Goal: Task Accomplishment & Management: Manage account settings

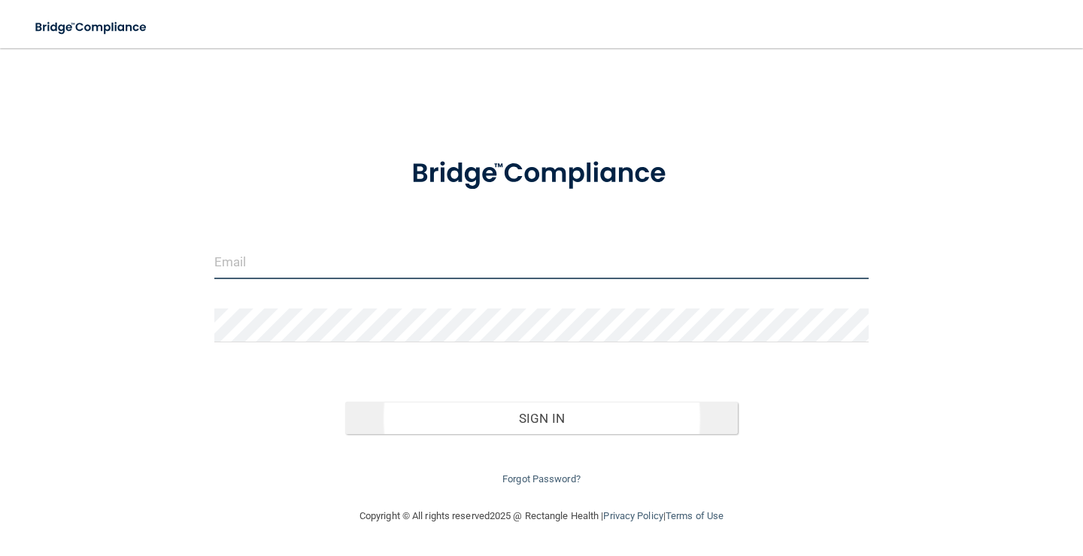
type input "[PERSON_NAME][EMAIL_ADDRESS][DOMAIN_NAME]"
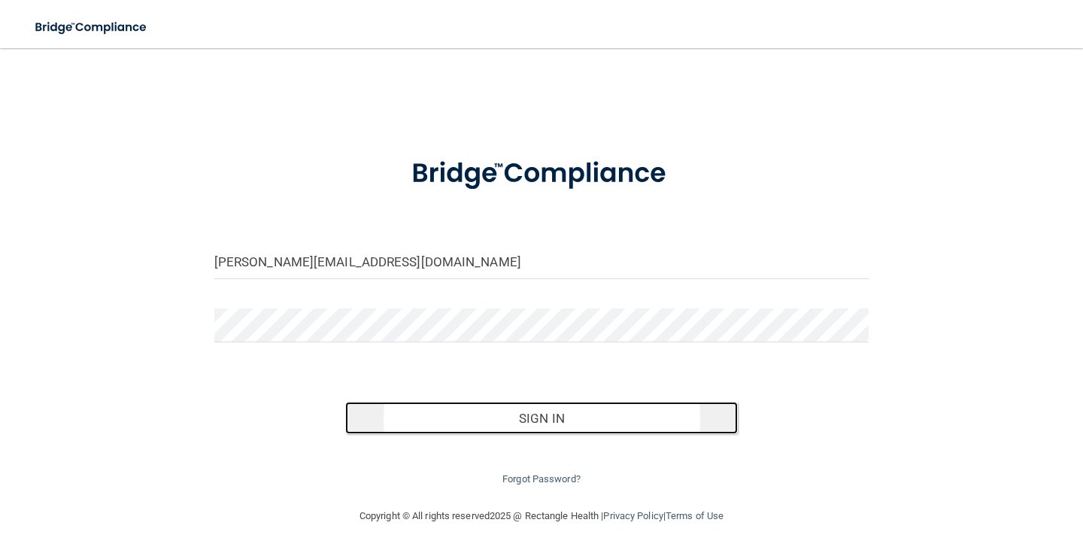
click at [533, 426] on button "Sign In" at bounding box center [541, 418] width 393 height 33
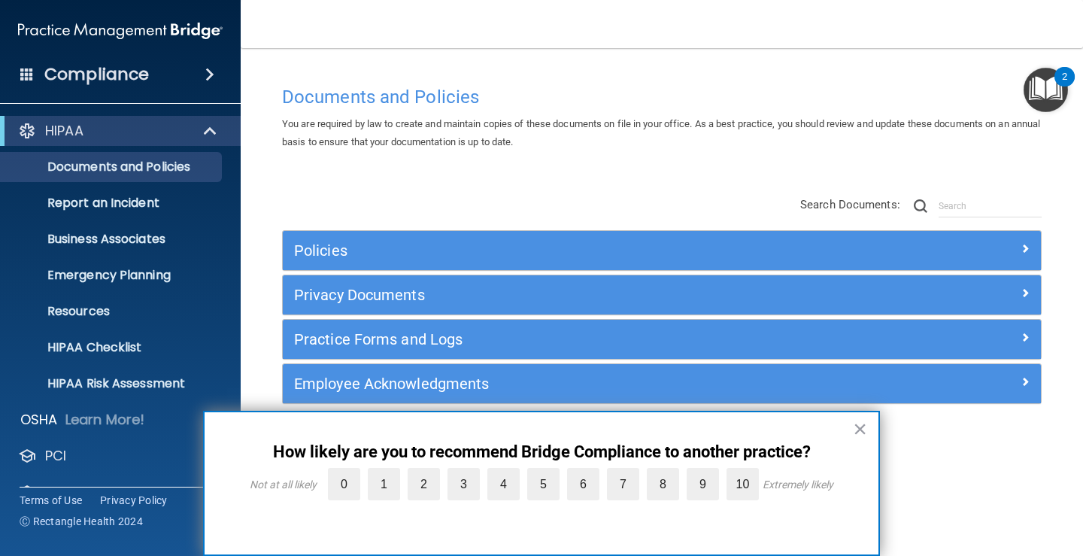
click at [873, 424] on div "× How likely are you to recommend Bridge Compliance to another practice? Not at…" at bounding box center [541, 483] width 677 height 145
click at [865, 426] on button "×" at bounding box center [860, 429] width 14 height 24
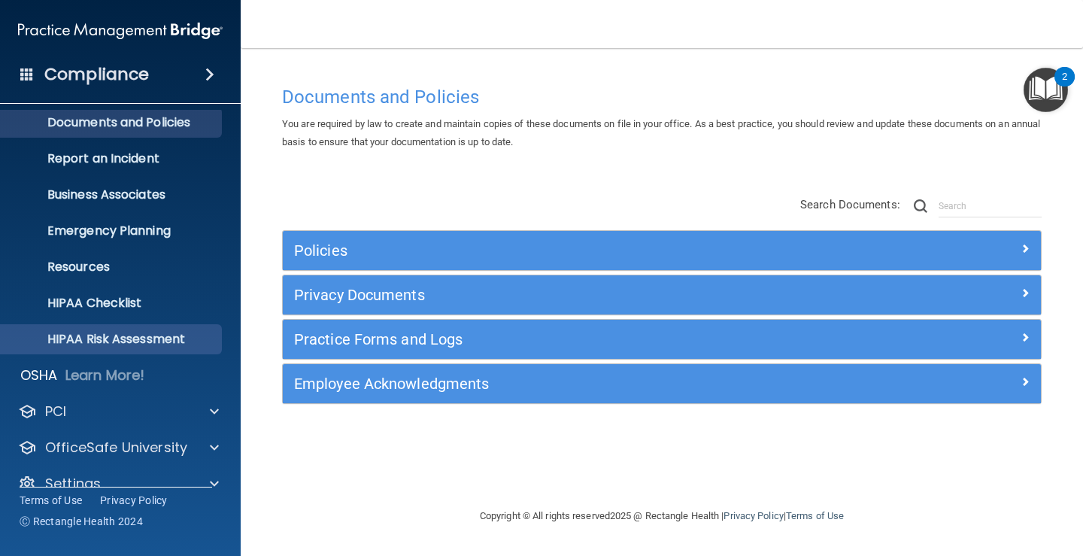
scroll to position [68, 0]
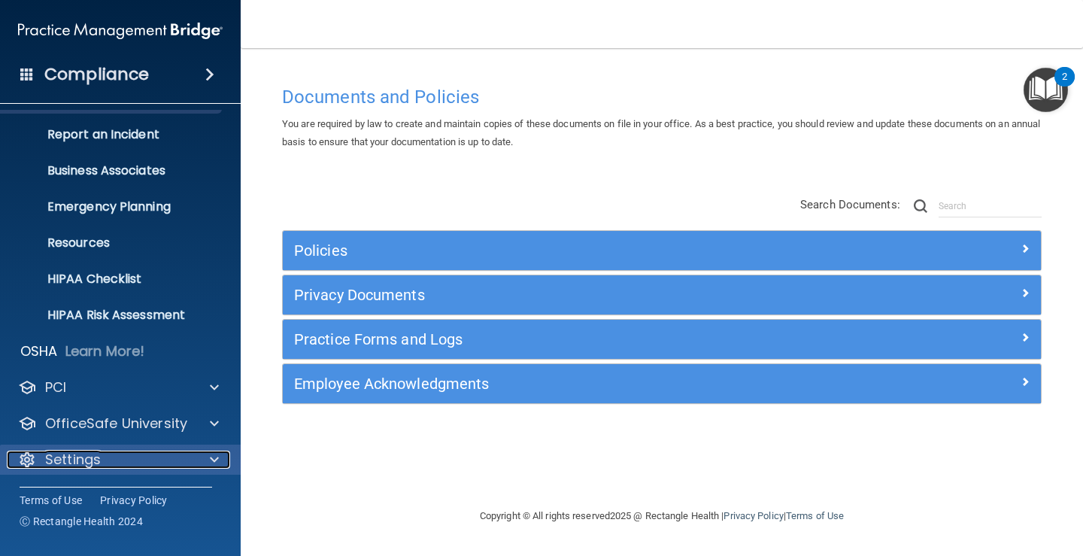
click at [114, 456] on div "Settings" at bounding box center [100, 459] width 187 height 18
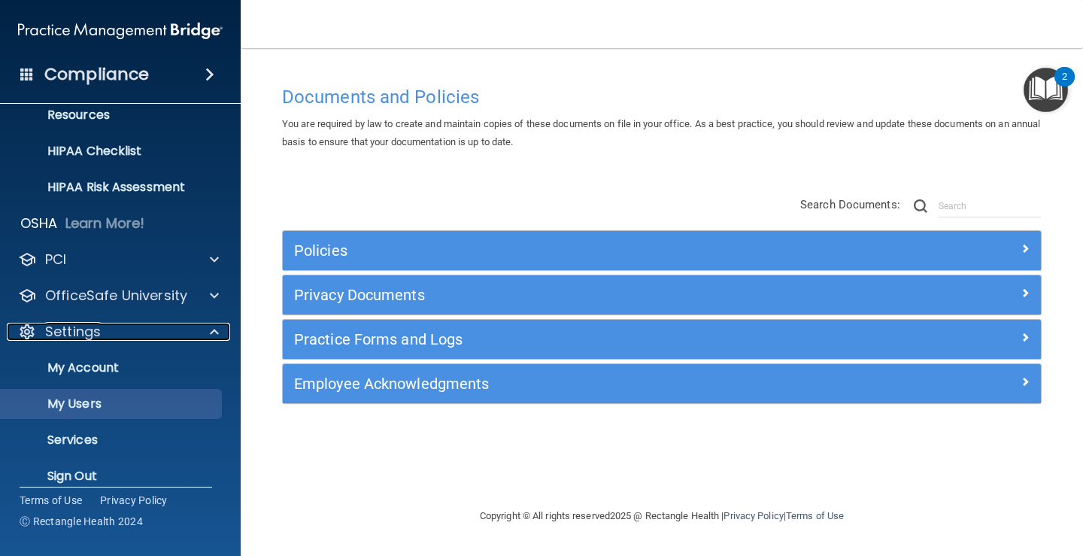
scroll to position [213, 0]
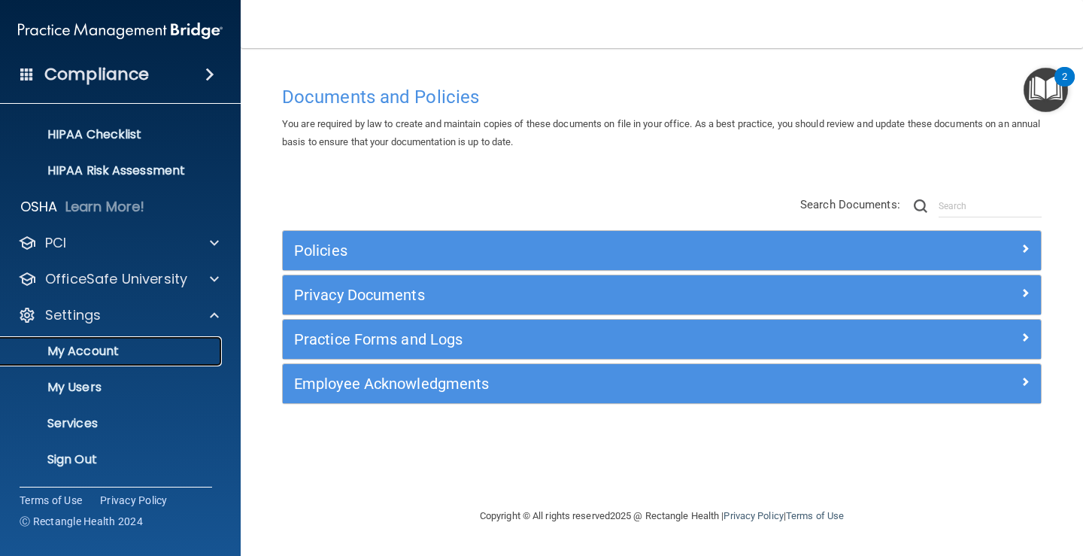
click at [75, 352] on p "My Account" at bounding box center [112, 351] width 205 height 15
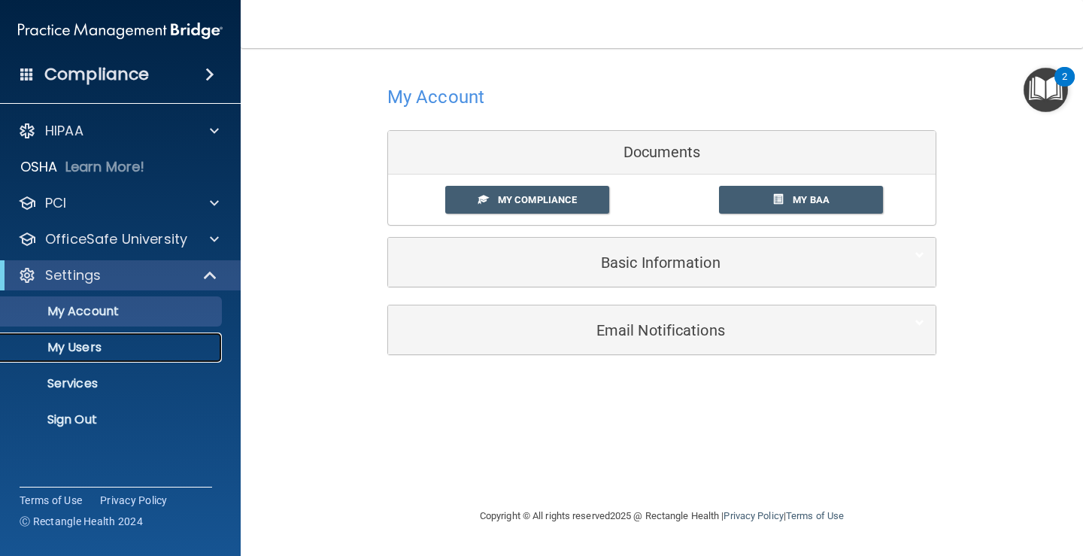
click at [91, 344] on p "My Users" at bounding box center [112, 347] width 205 height 15
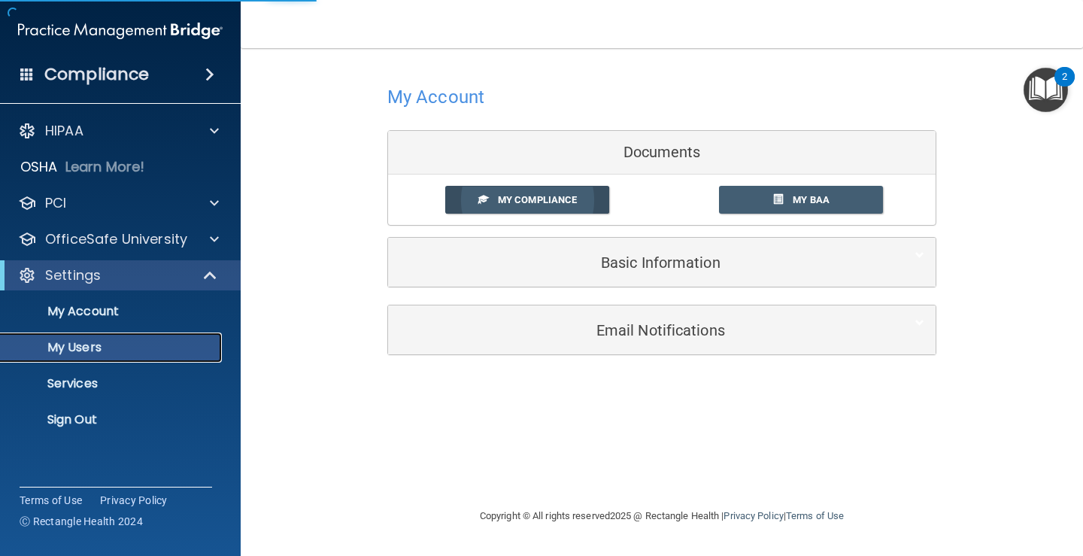
select select "20"
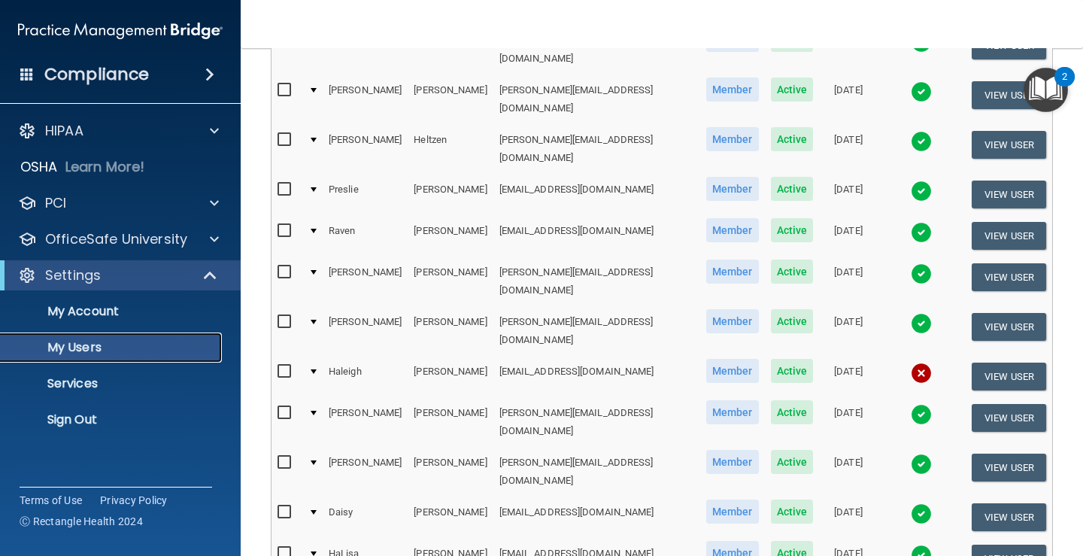
scroll to position [602, 0]
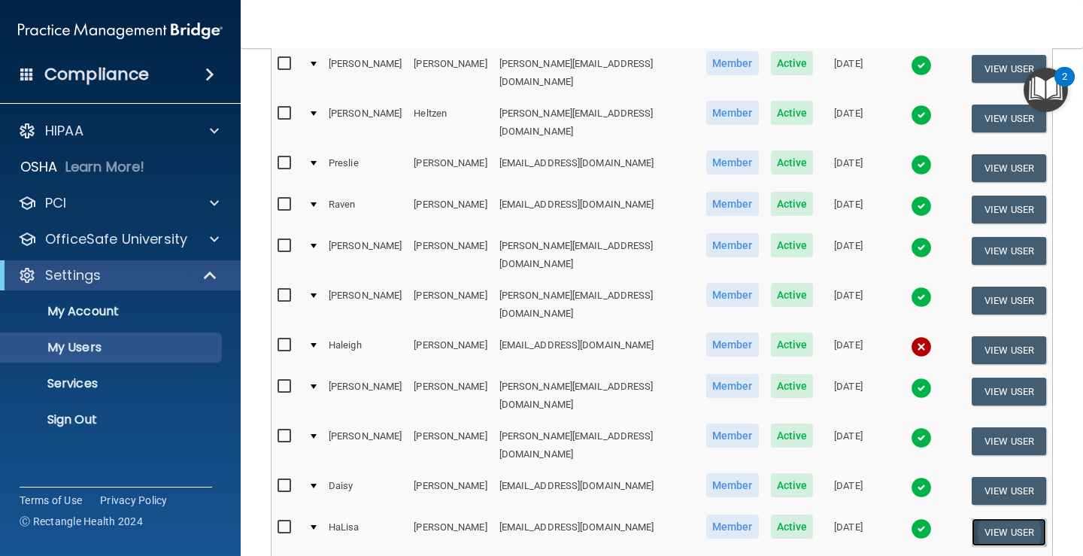
click at [1010, 518] on button "View User" at bounding box center [1009, 532] width 74 height 28
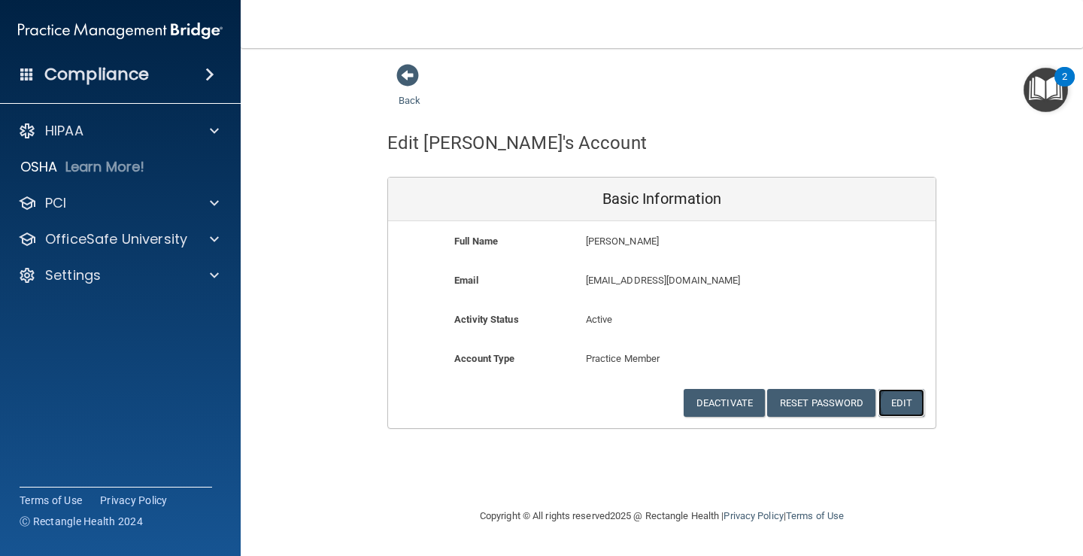
click at [923, 398] on button "Edit" at bounding box center [901, 403] width 46 height 28
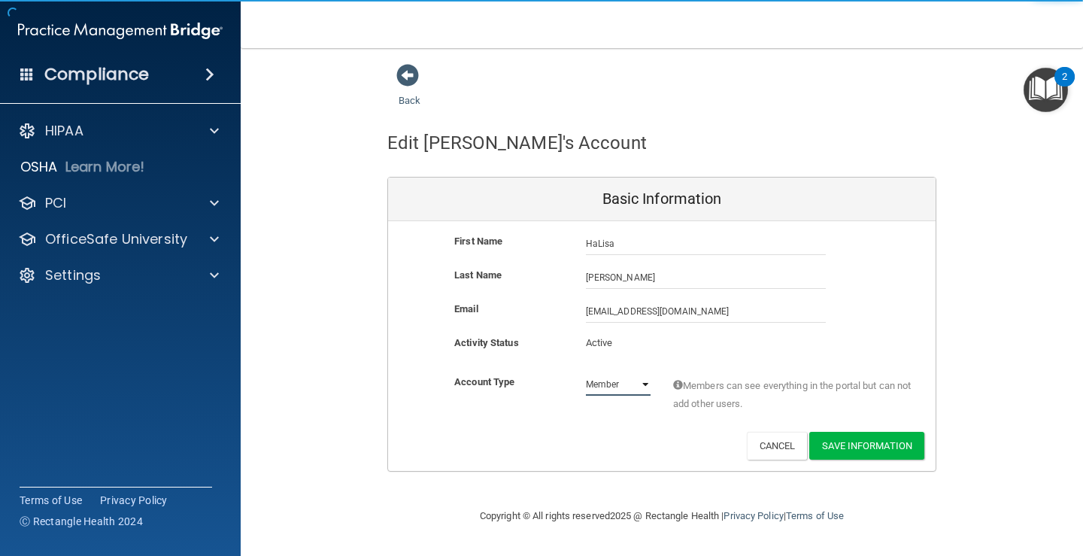
click at [632, 387] on select "Admin Member" at bounding box center [618, 384] width 65 height 23
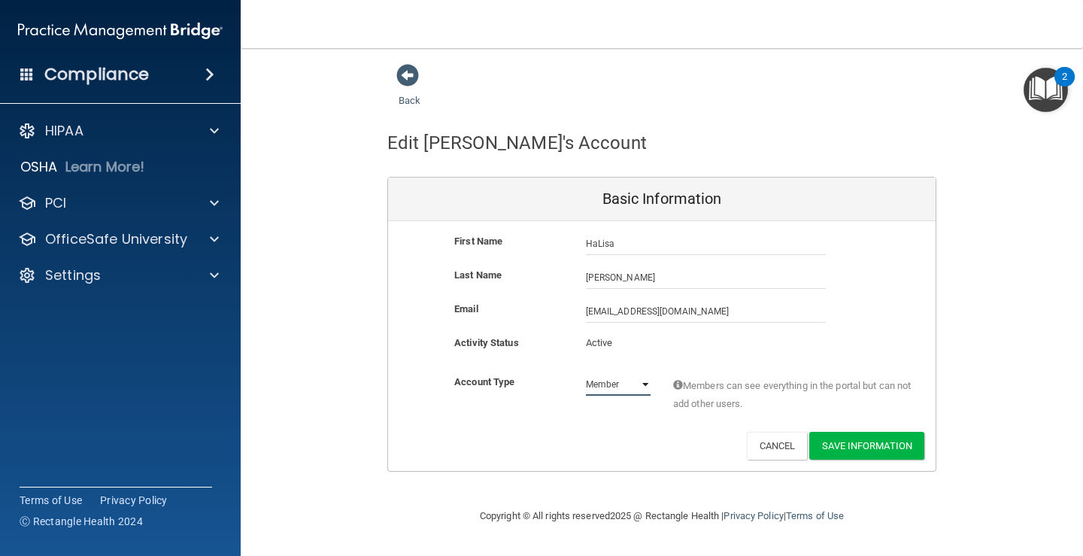
select select "practice_admin"
click at [586, 373] on select "Admin Member" at bounding box center [618, 384] width 65 height 23
click at [865, 445] on button "Save Information" at bounding box center [866, 446] width 115 height 28
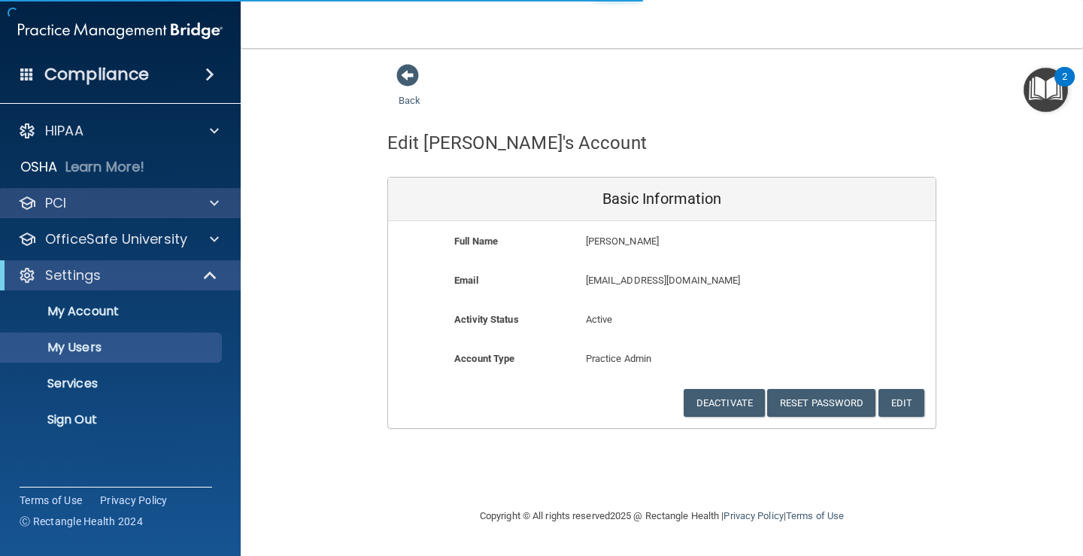
select select "20"
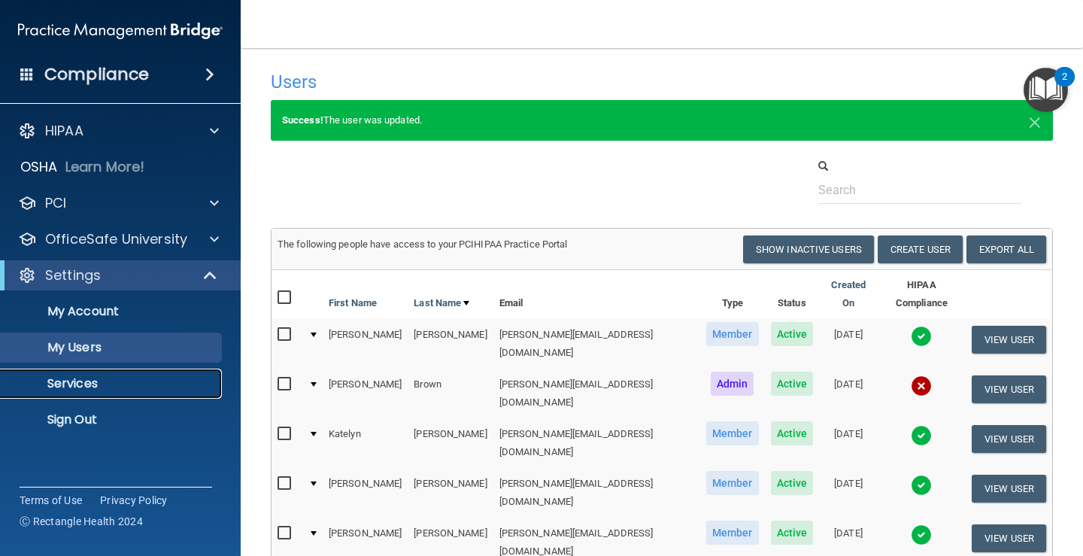
click at [94, 380] on p "Services" at bounding box center [112, 383] width 205 height 15
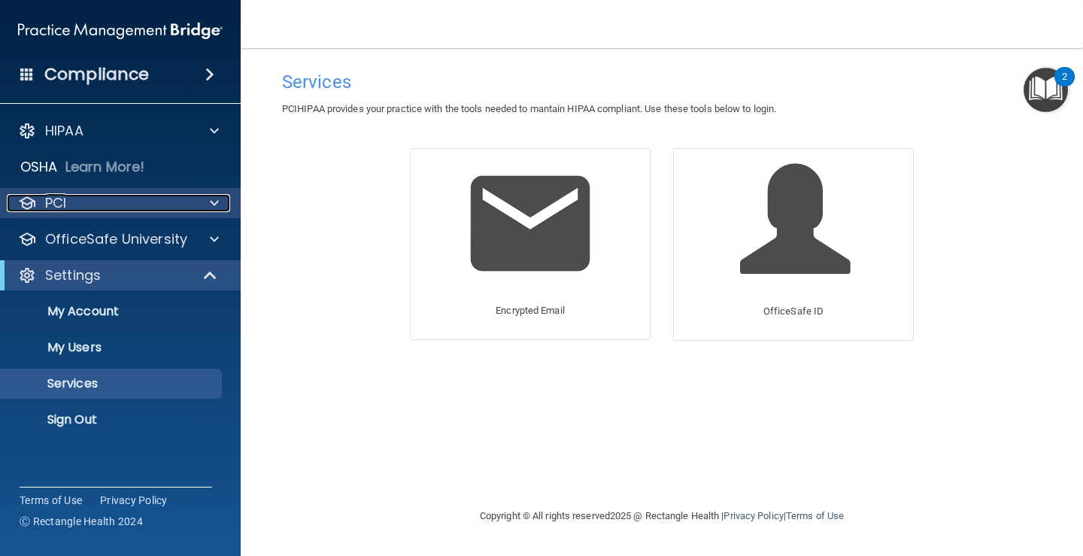
click at [54, 206] on p "PCI" at bounding box center [55, 203] width 21 height 18
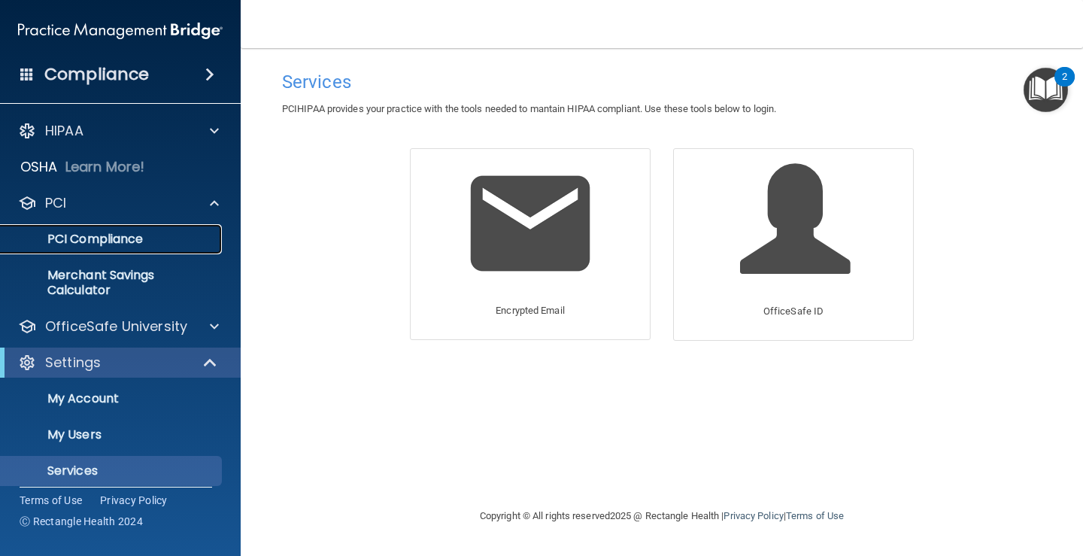
click at [101, 241] on p "PCI Compliance" at bounding box center [112, 239] width 205 height 15
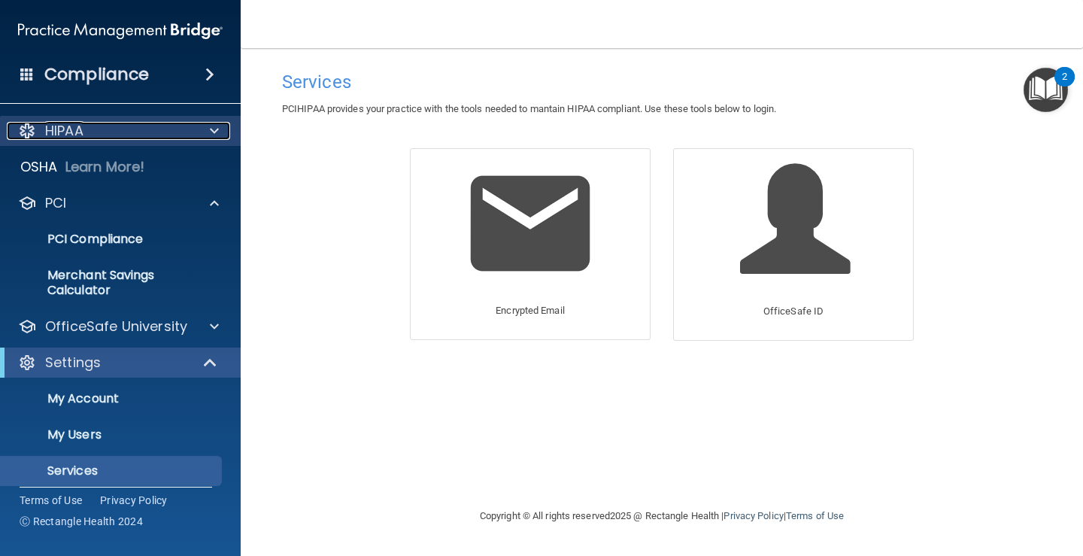
click at [116, 129] on div "HIPAA" at bounding box center [100, 131] width 187 height 18
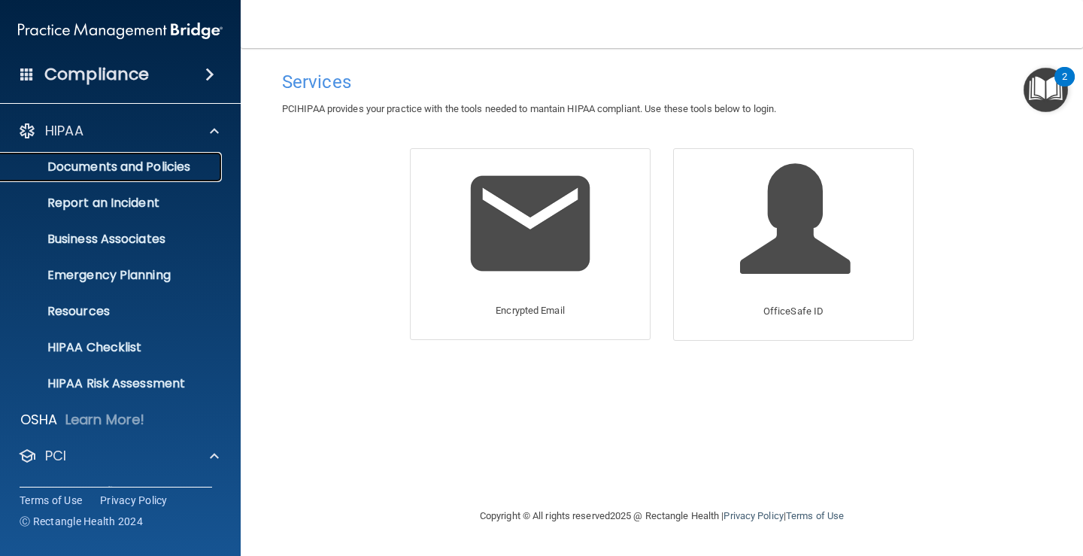
click at [132, 168] on p "Documents and Policies" at bounding box center [112, 166] width 205 height 15
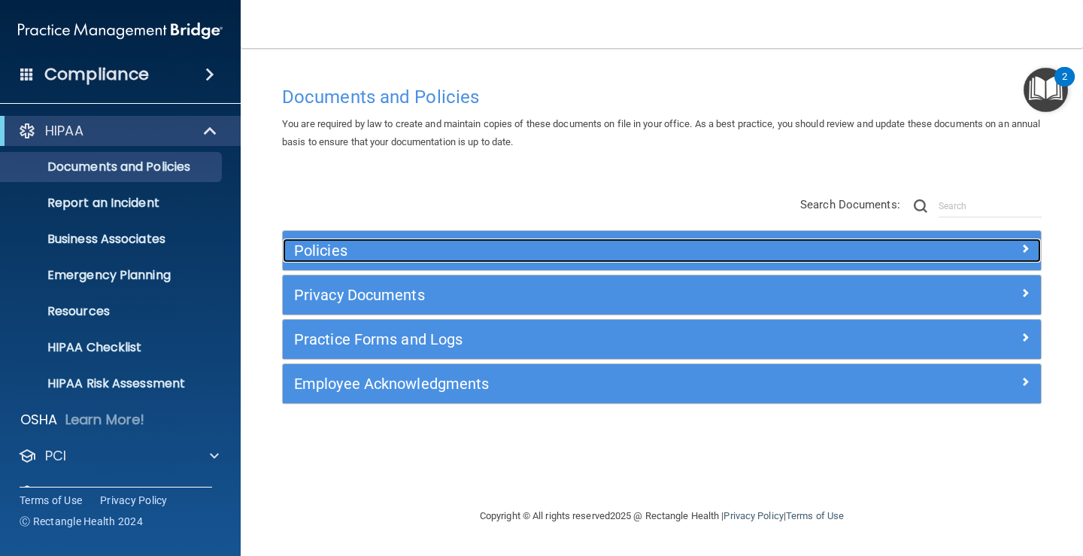
click at [878, 244] on div at bounding box center [946, 247] width 190 height 18
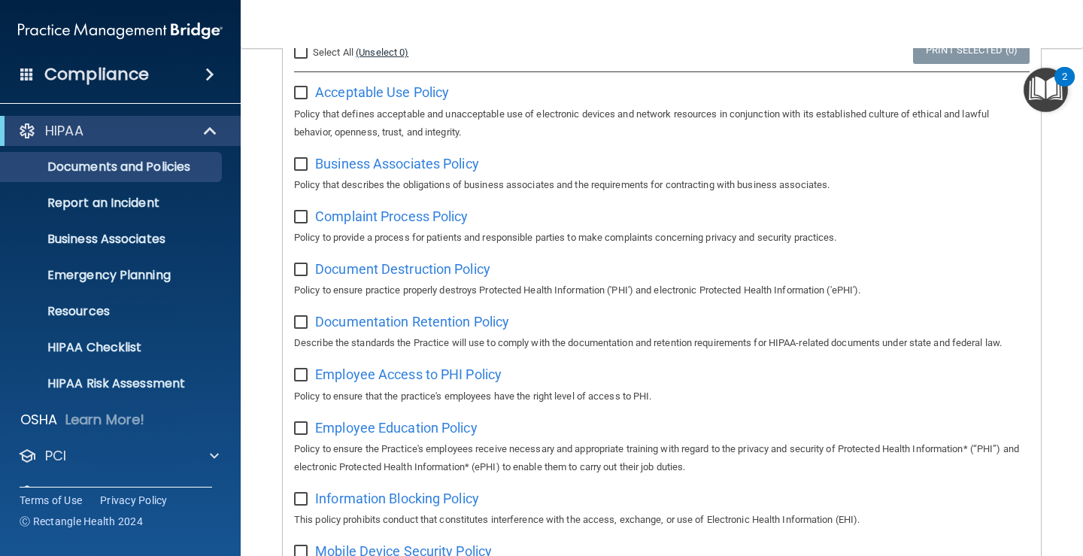
scroll to position [150, 0]
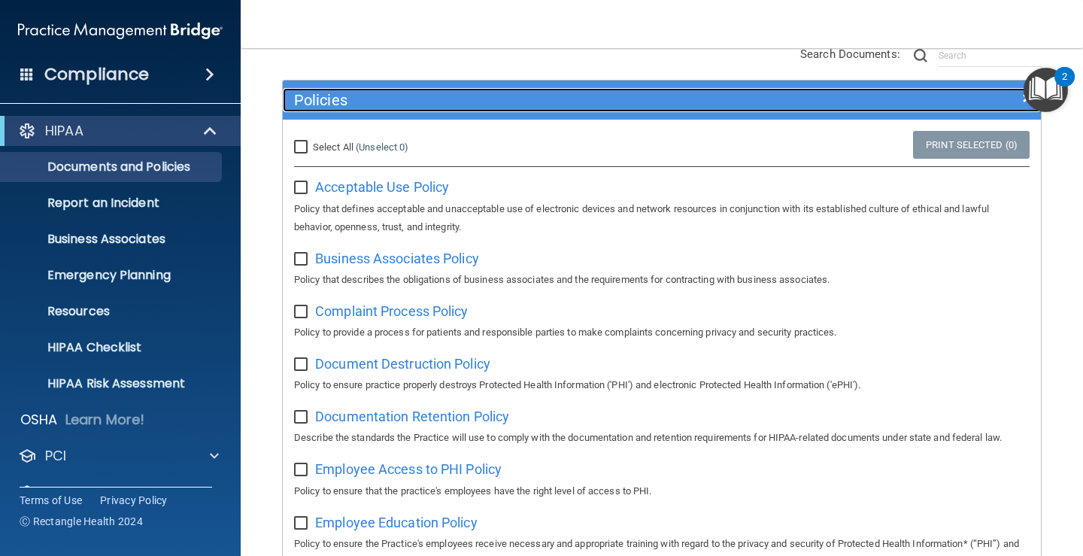
click at [347, 99] on h5 "Policies" at bounding box center [567, 100] width 546 height 17
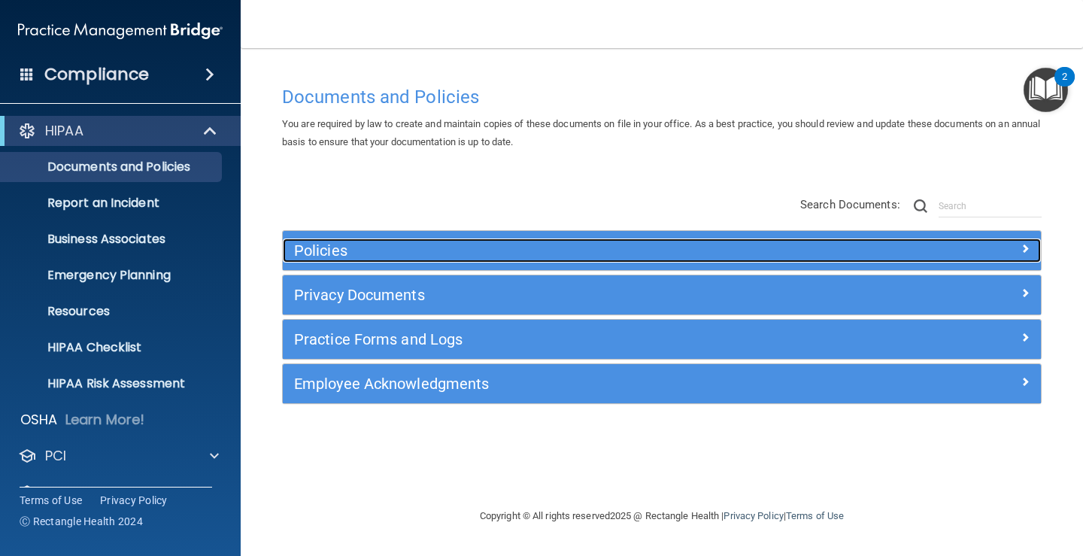
scroll to position [0, 0]
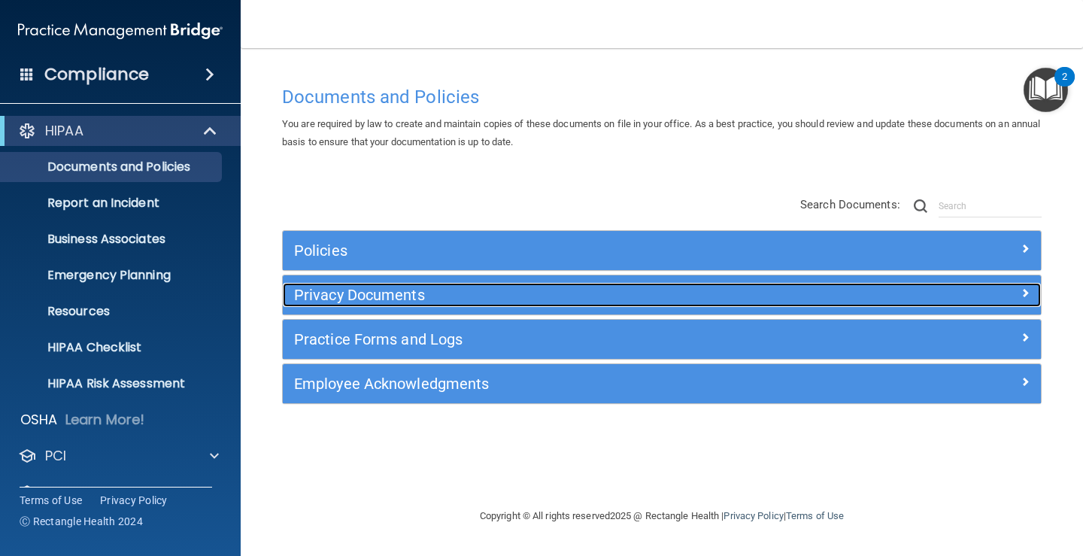
click at [359, 299] on h5 "Privacy Documents" at bounding box center [567, 295] width 546 height 17
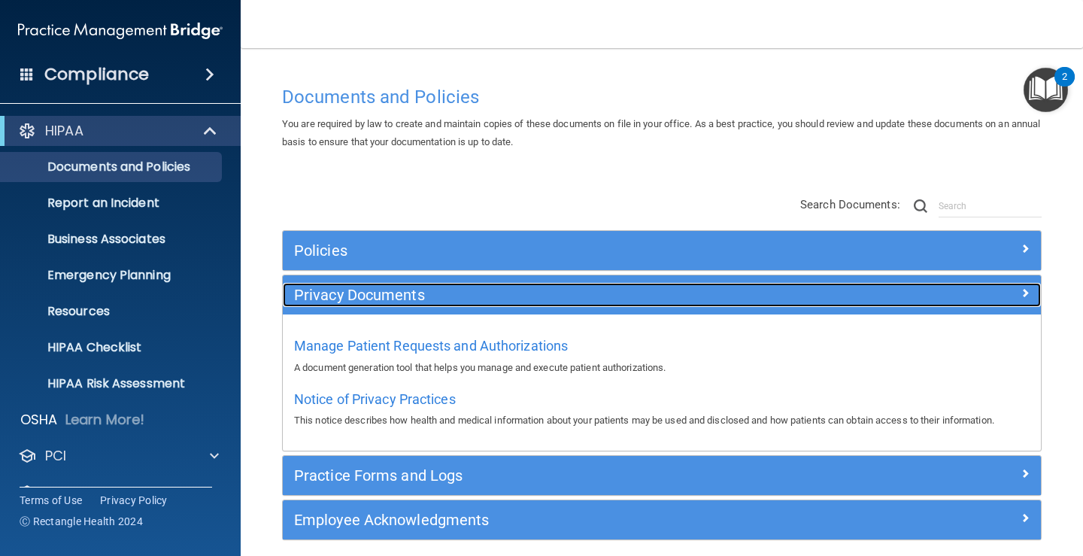
scroll to position [62, 0]
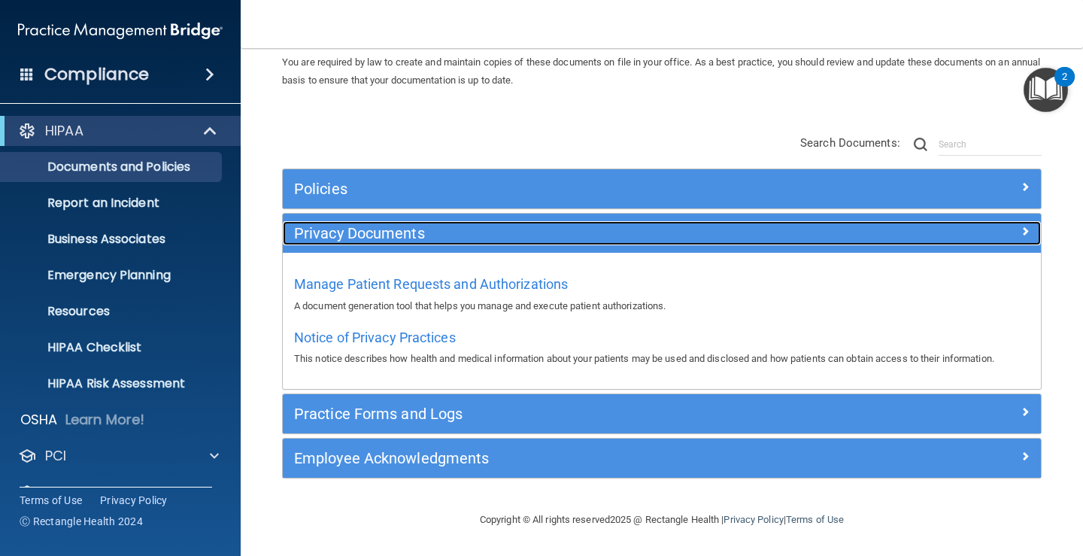
click at [357, 234] on h5 "Privacy Documents" at bounding box center [567, 233] width 546 height 17
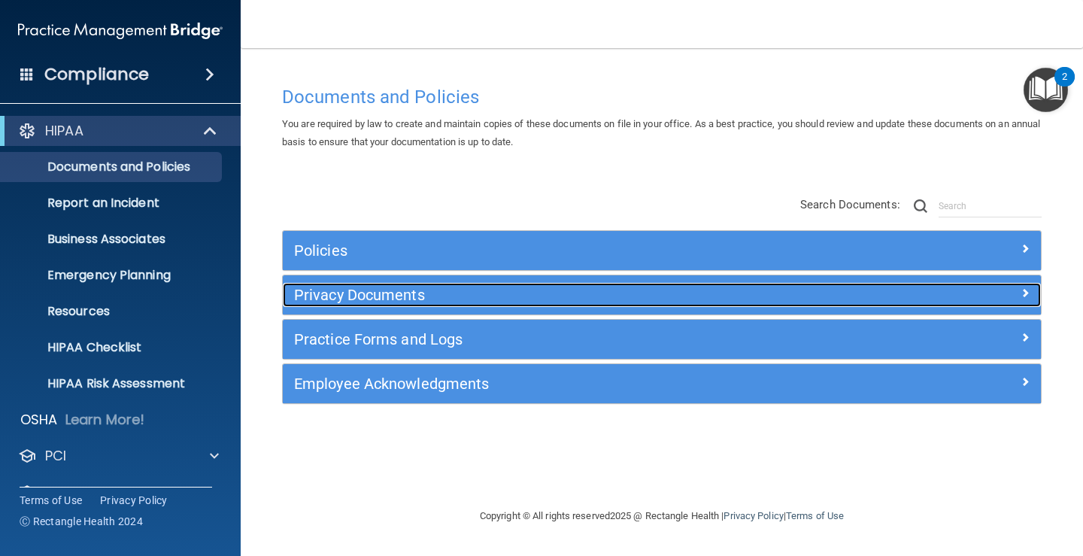
scroll to position [0, 0]
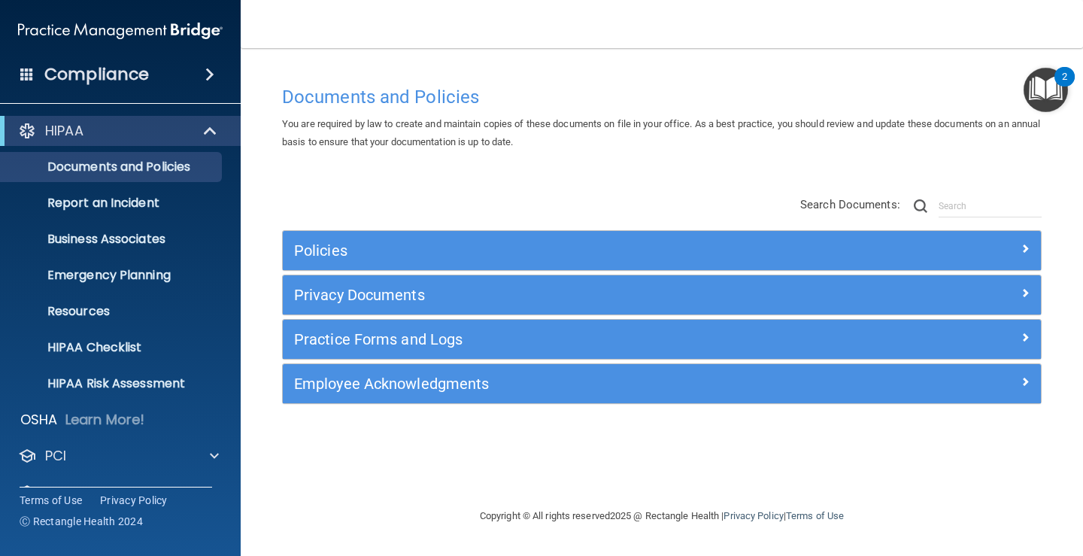
click at [23, 61] on div "Compliance" at bounding box center [120, 74] width 241 height 33
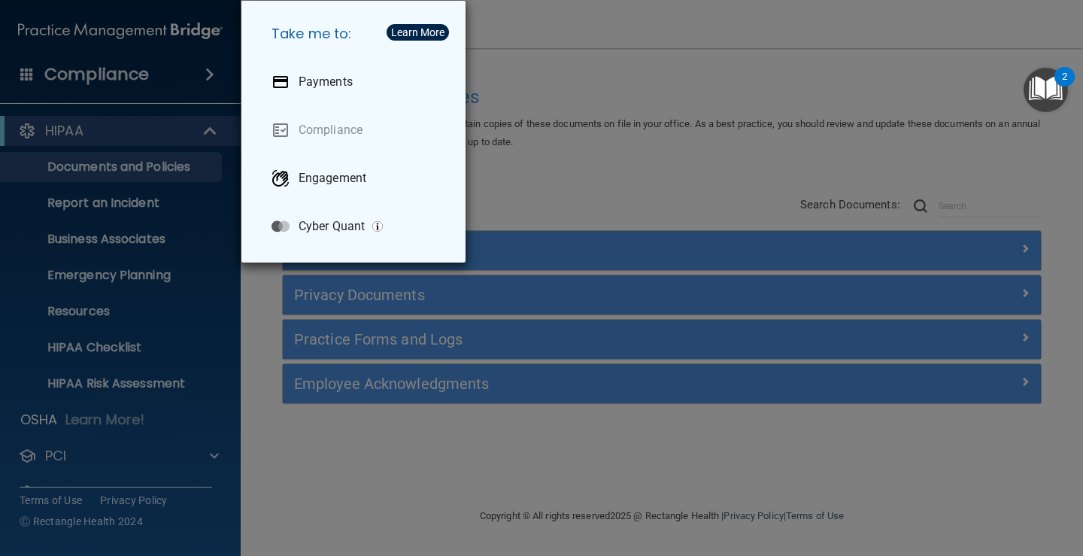
click at [580, 155] on div "Take me to: Payments Compliance Engagement Cyber Quant" at bounding box center [541, 278] width 1083 height 556
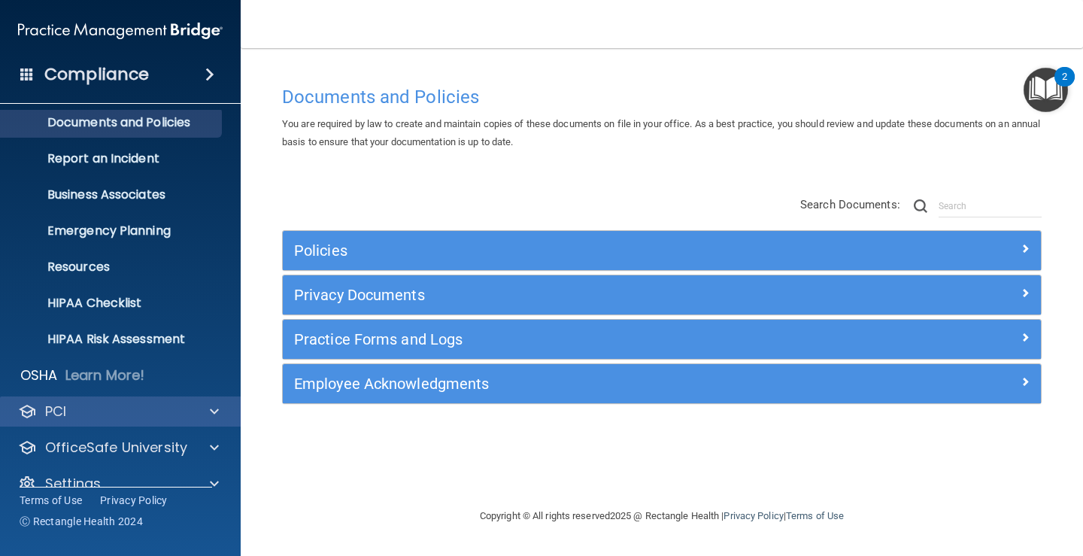
scroll to position [68, 0]
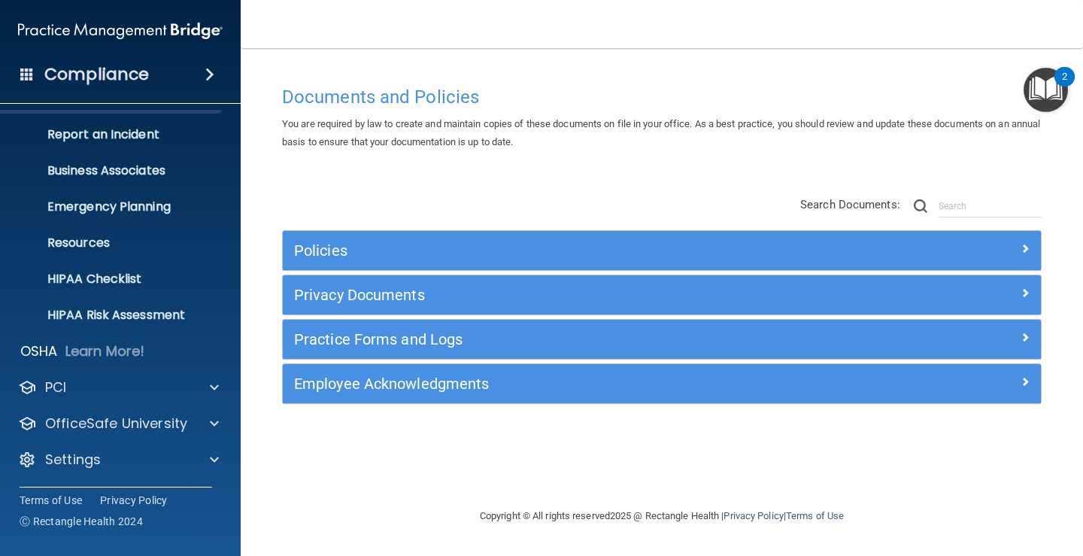
click at [162, 407] on div "HIPAA Documents and Policies Report an Incident Business Associates Emergency P…" at bounding box center [120, 263] width 241 height 445
click at [149, 414] on p "OfficeSafe University" at bounding box center [116, 423] width 142 height 18
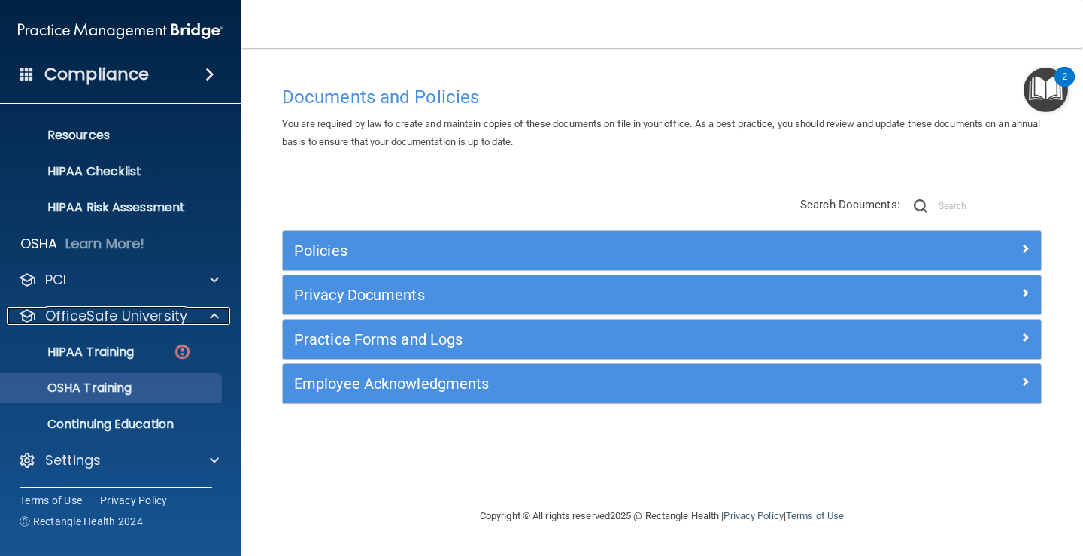
scroll to position [177, 0]
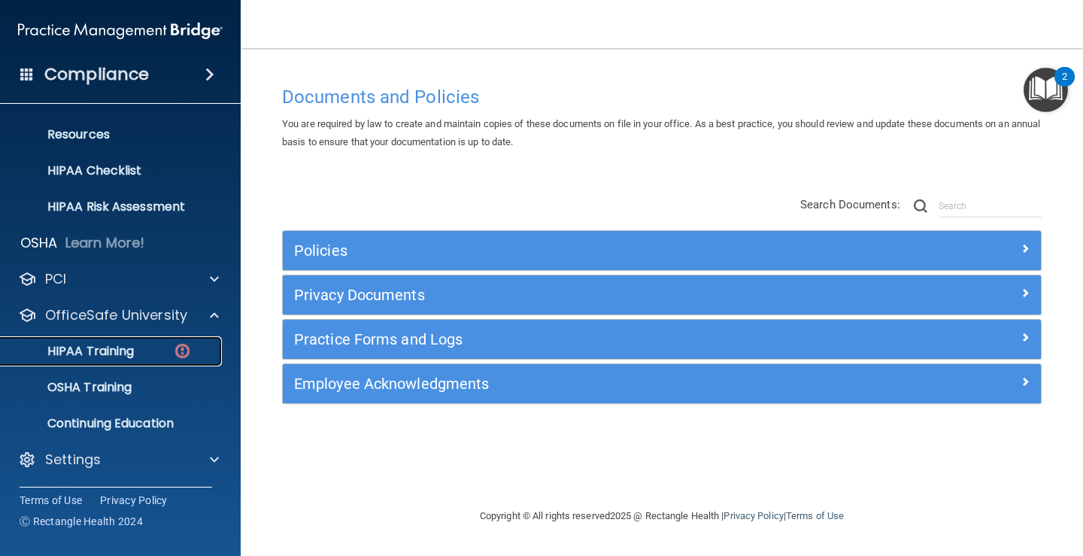
click at [108, 346] on p "HIPAA Training" at bounding box center [72, 351] width 124 height 15
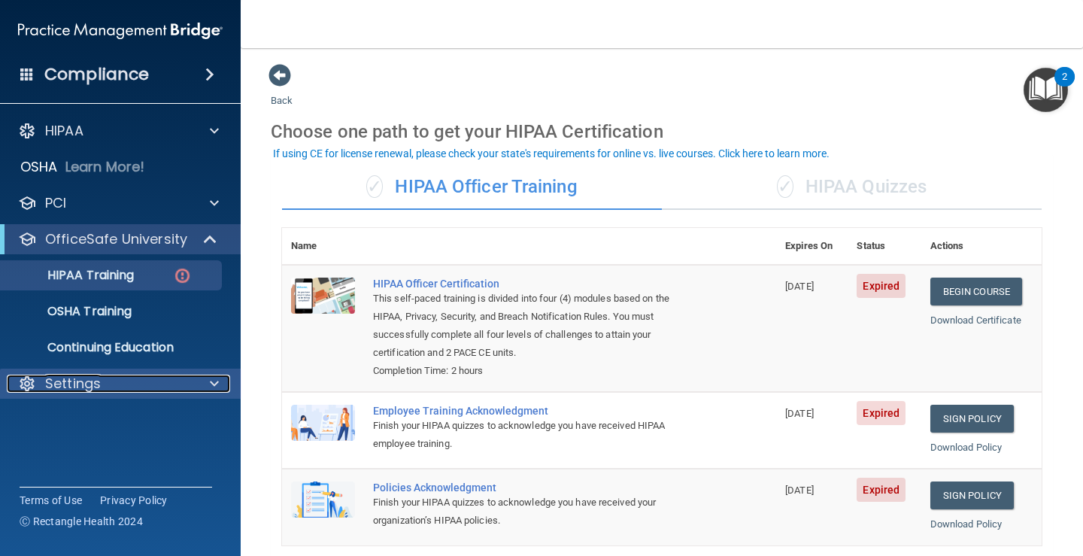
click at [94, 381] on p "Settings" at bounding box center [73, 384] width 56 height 18
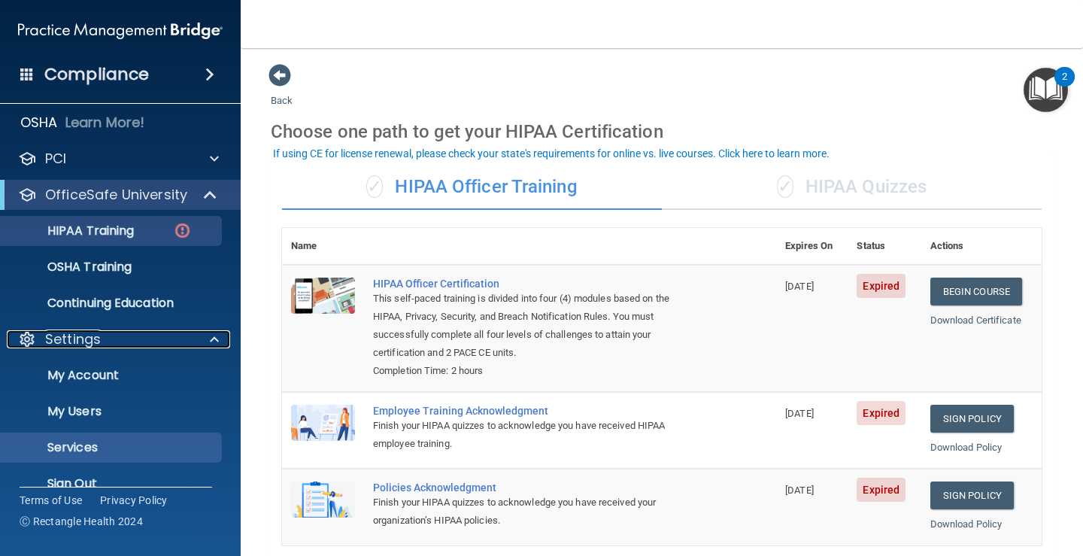
scroll to position [68, 0]
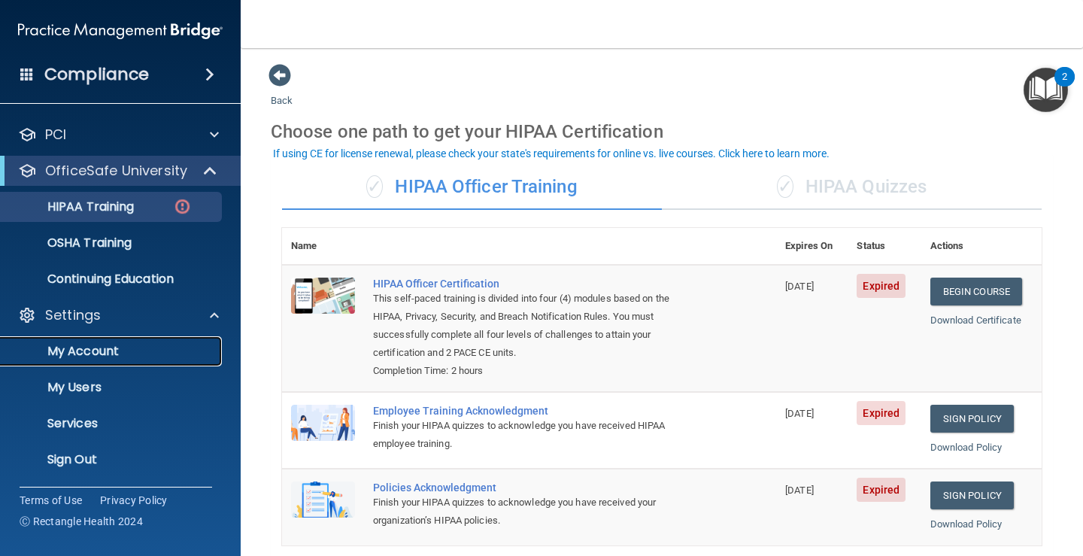
click at [76, 355] on p "My Account" at bounding box center [112, 351] width 205 height 15
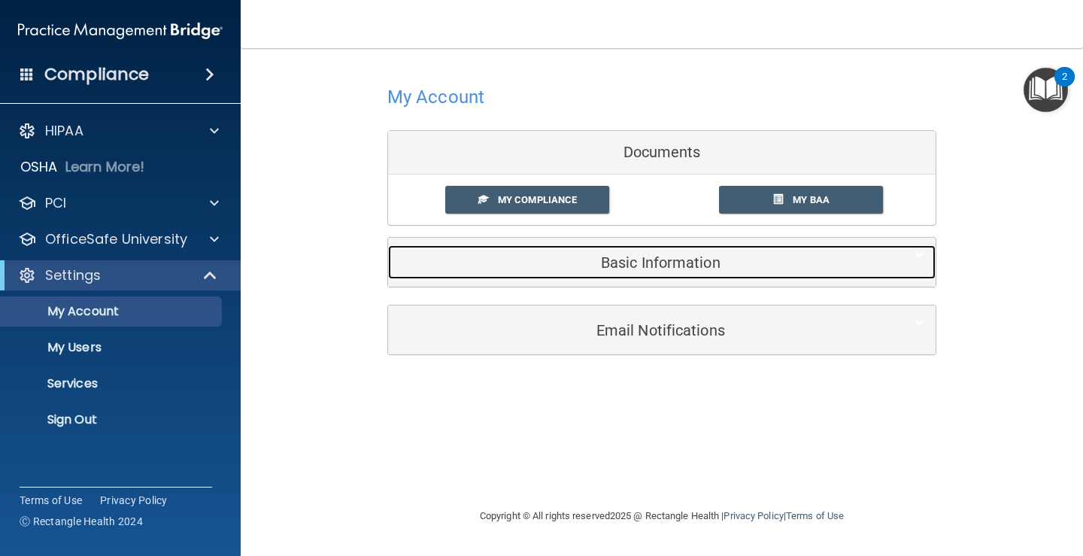
click at [638, 263] on h5 "Basic Information" at bounding box center [638, 262] width 479 height 17
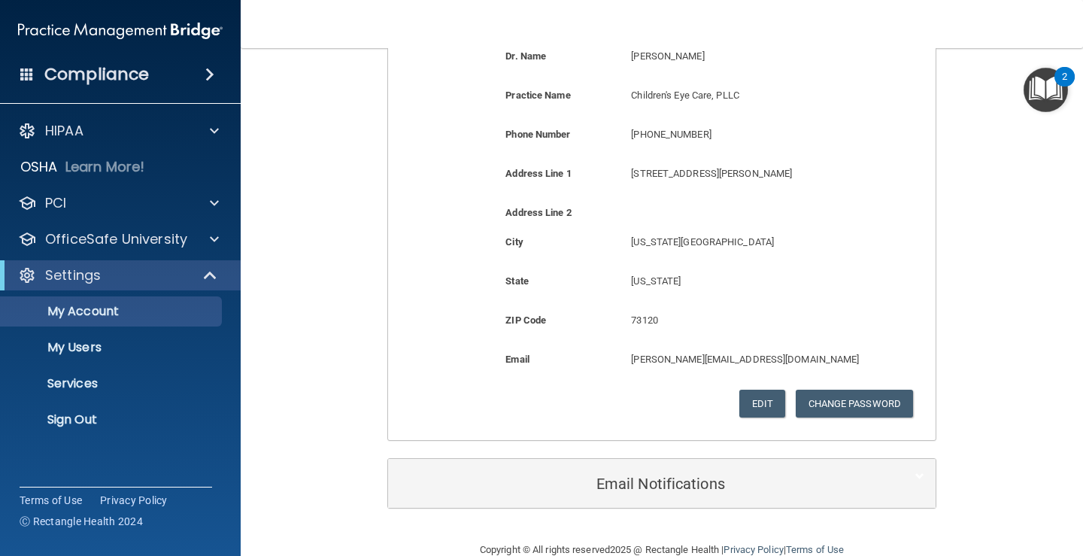
scroll to position [331, 0]
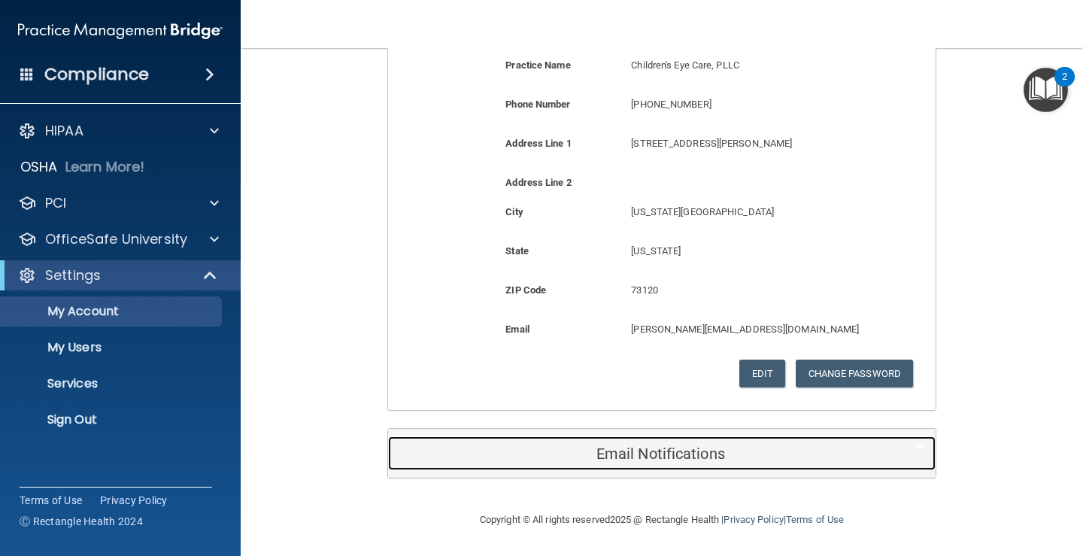
click at [600, 462] on div "Email Notifications" at bounding box center [639, 453] width 502 height 34
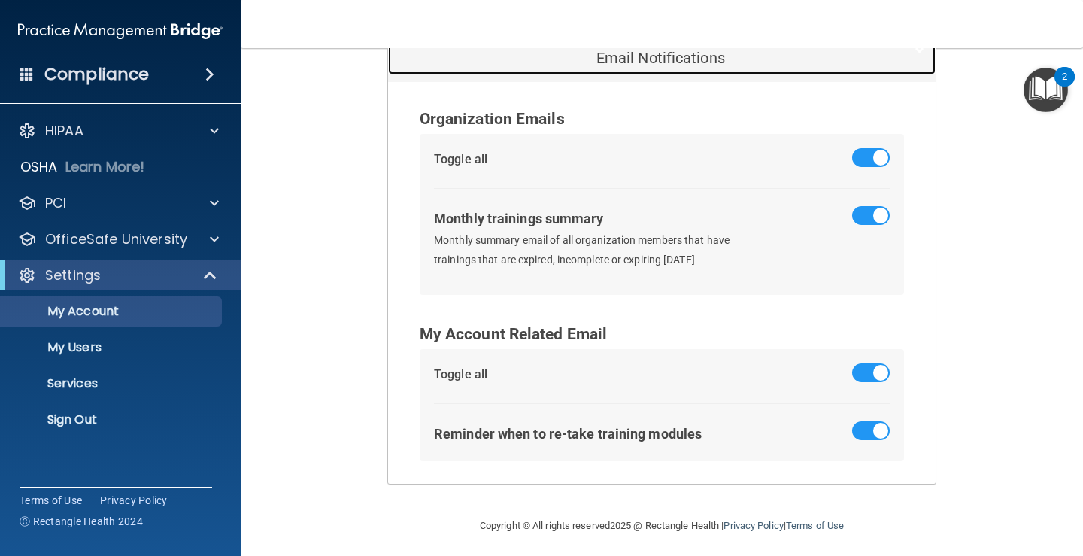
scroll to position [732, 0]
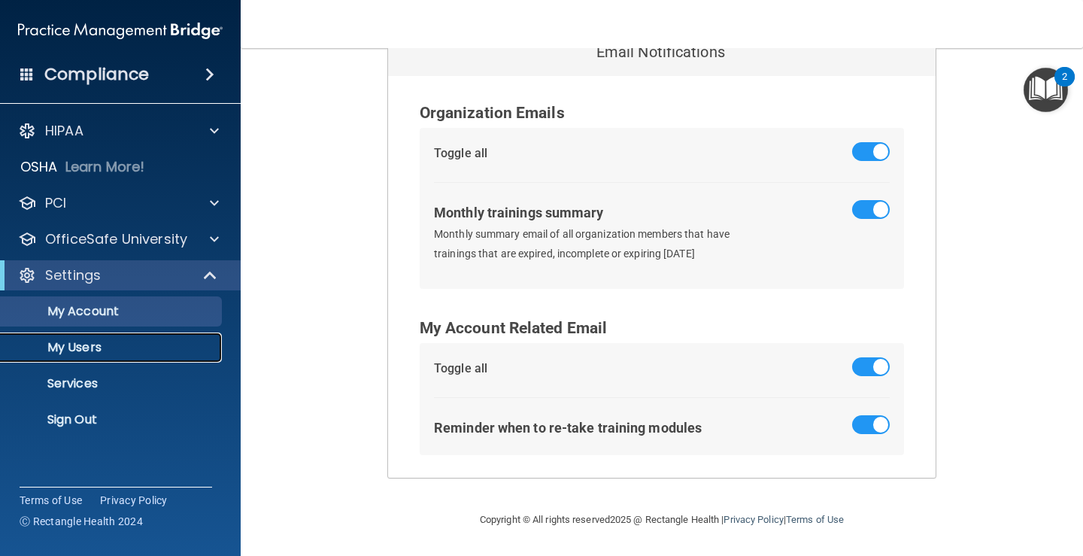
click at [68, 349] on p "My Users" at bounding box center [112, 347] width 205 height 15
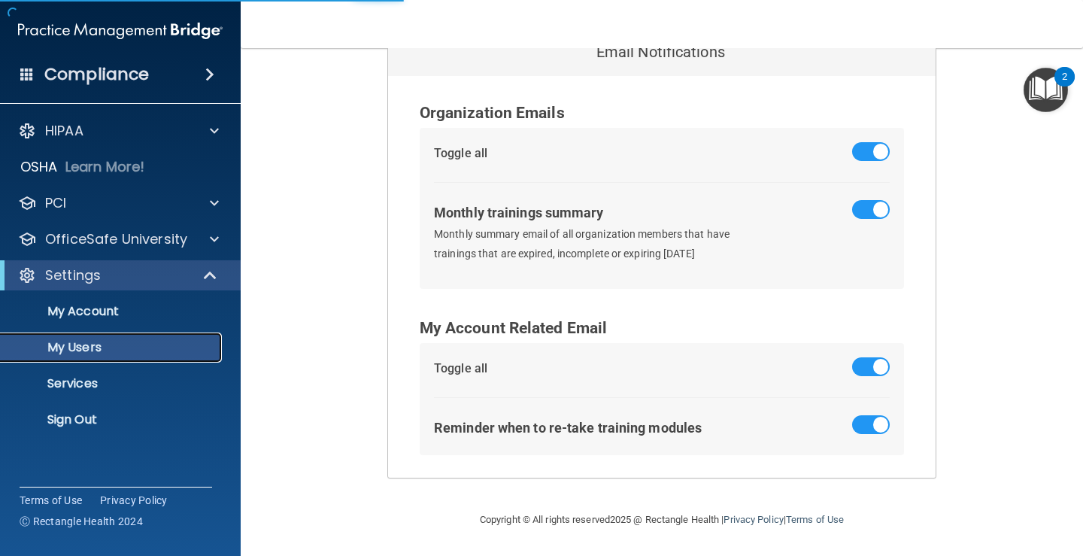
select select "20"
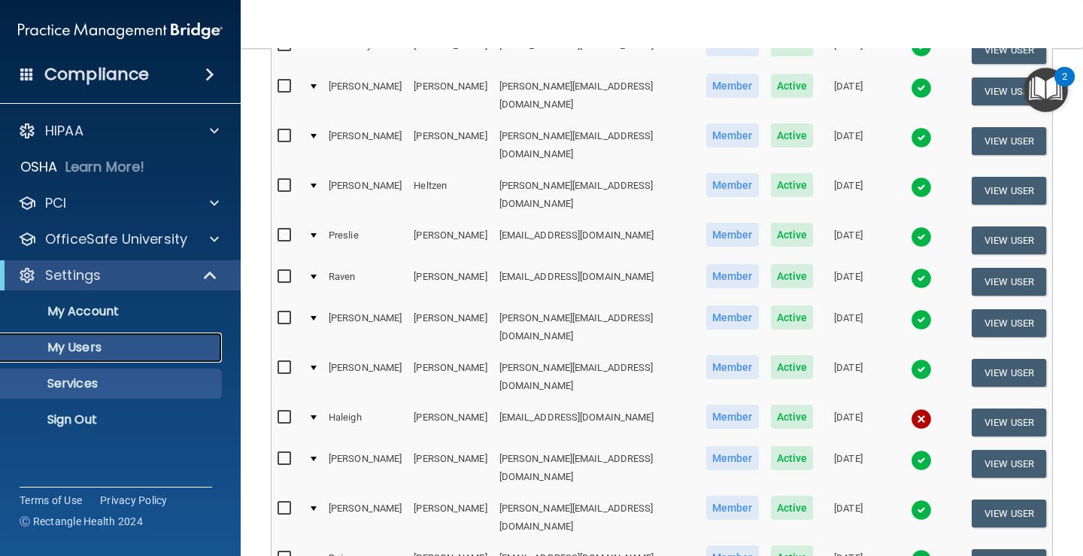
scroll to position [484, 0]
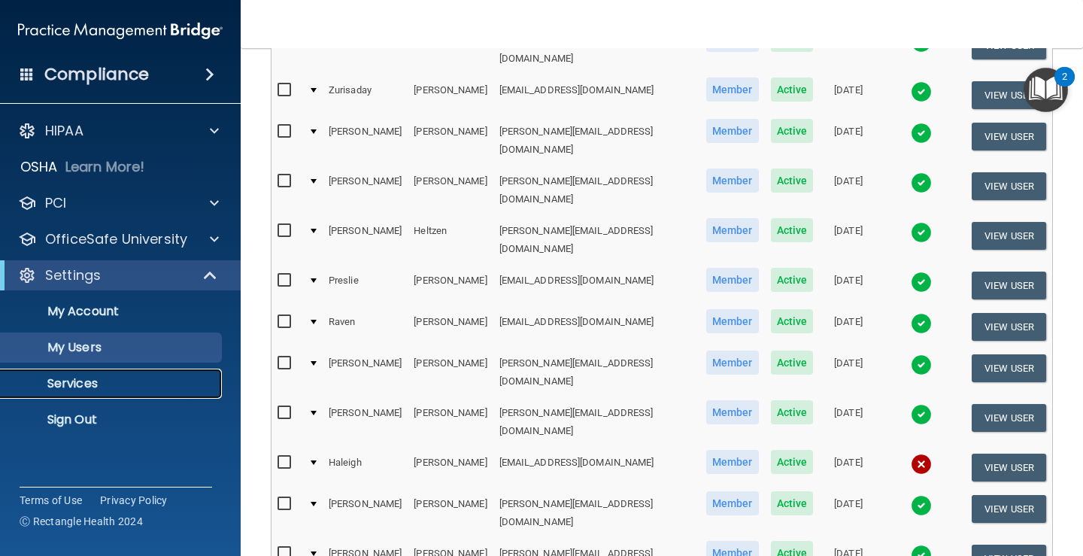
click at [99, 386] on p "Services" at bounding box center [112, 383] width 205 height 15
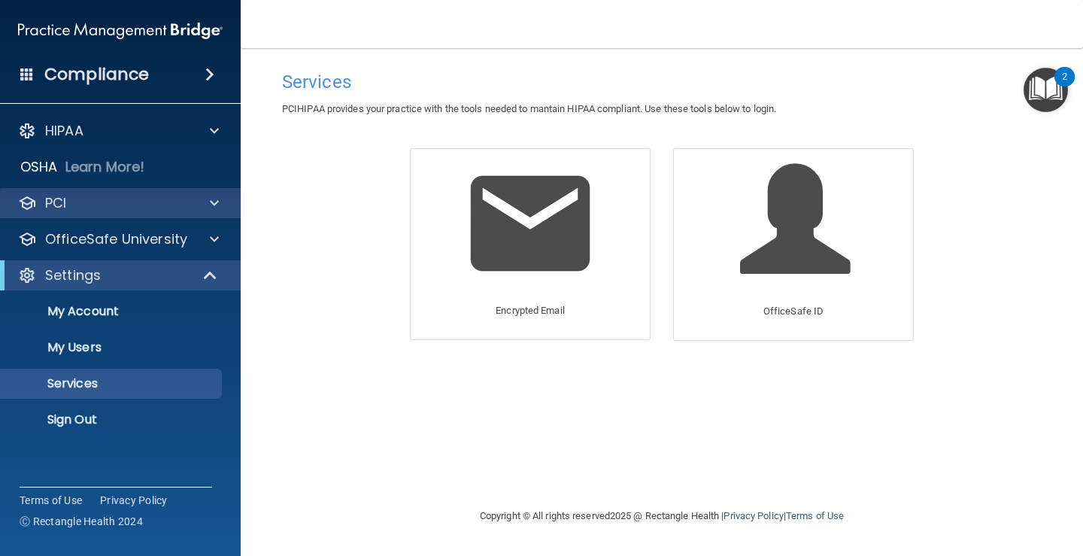
click at [74, 212] on div "PCI" at bounding box center [120, 203] width 241 height 30
click at [57, 202] on p "PCI" at bounding box center [55, 203] width 21 height 18
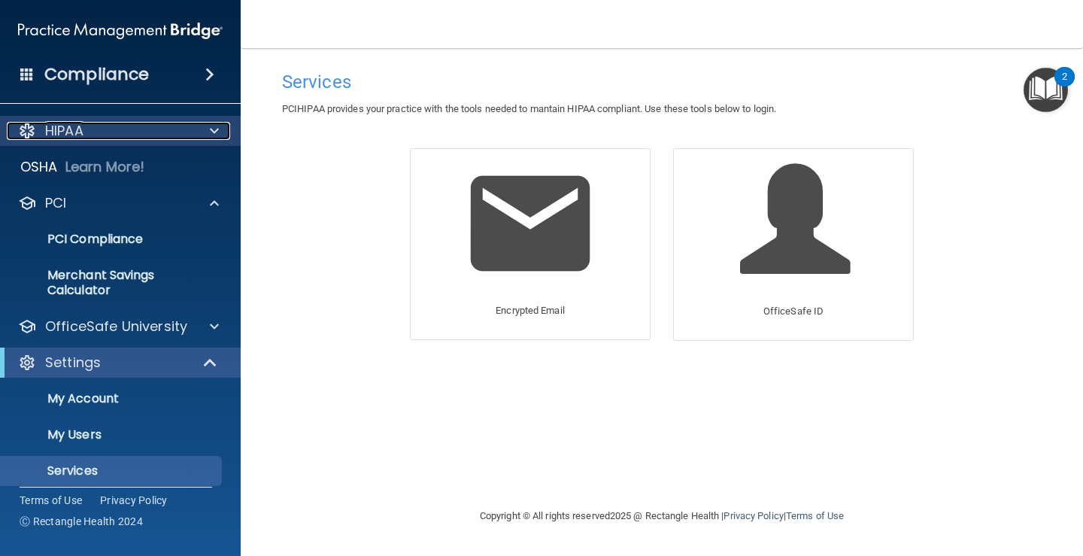
click at [54, 133] on p "HIPAA" at bounding box center [64, 131] width 38 height 18
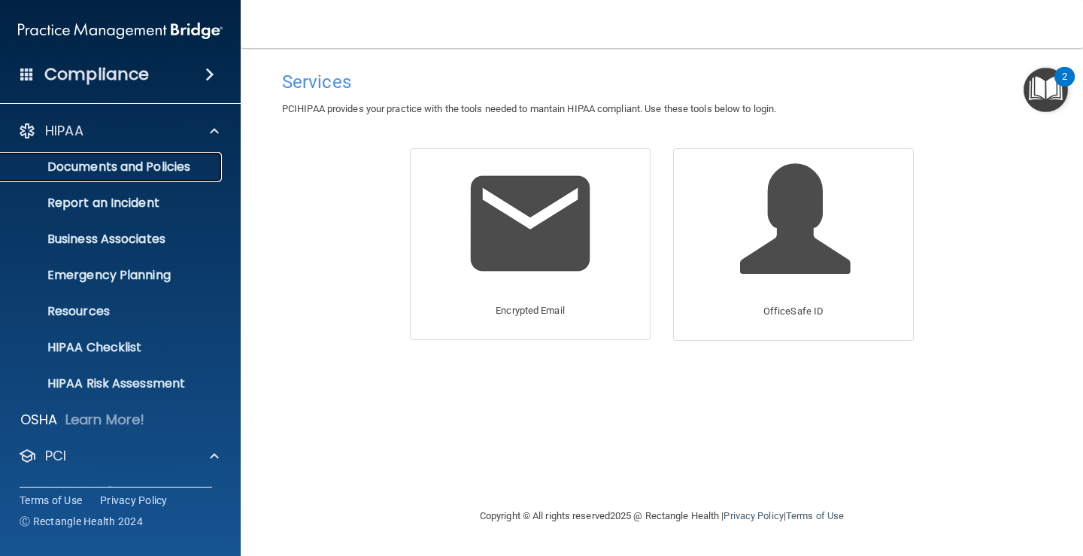
click at [79, 165] on p "Documents and Policies" at bounding box center [112, 166] width 205 height 15
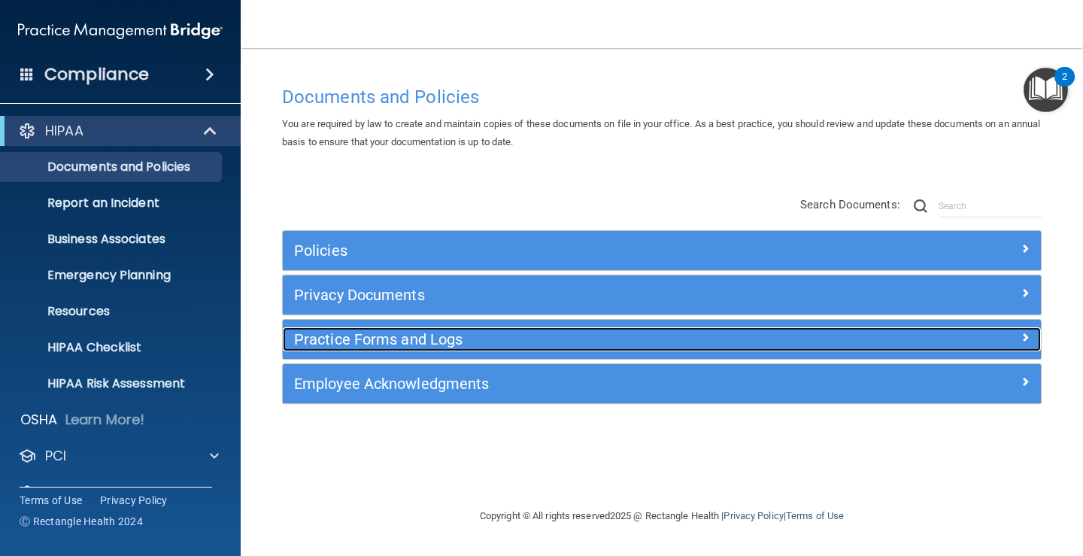
click at [381, 335] on h5 "Practice Forms and Logs" at bounding box center [567, 339] width 546 height 17
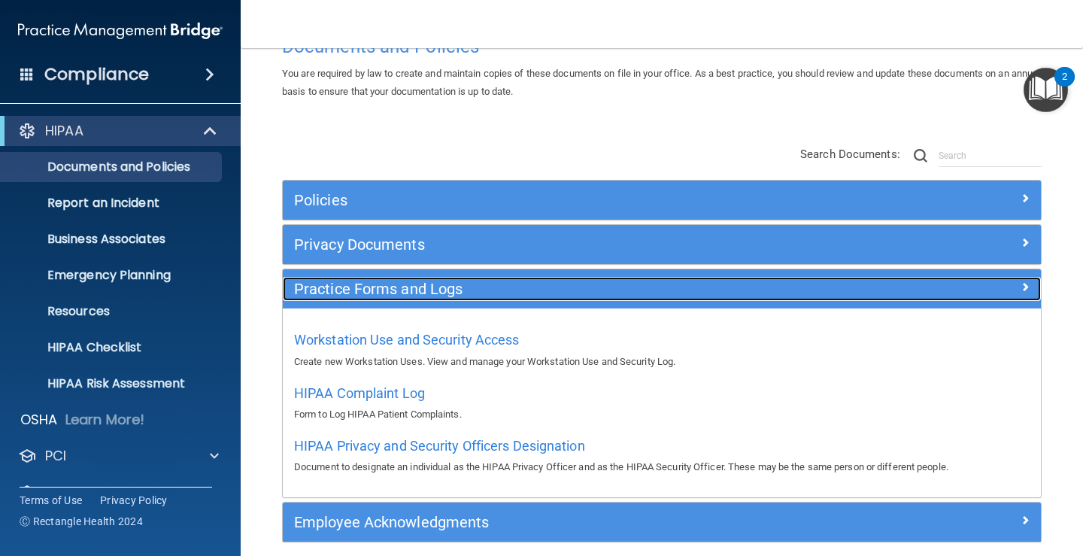
scroll to position [114, 0]
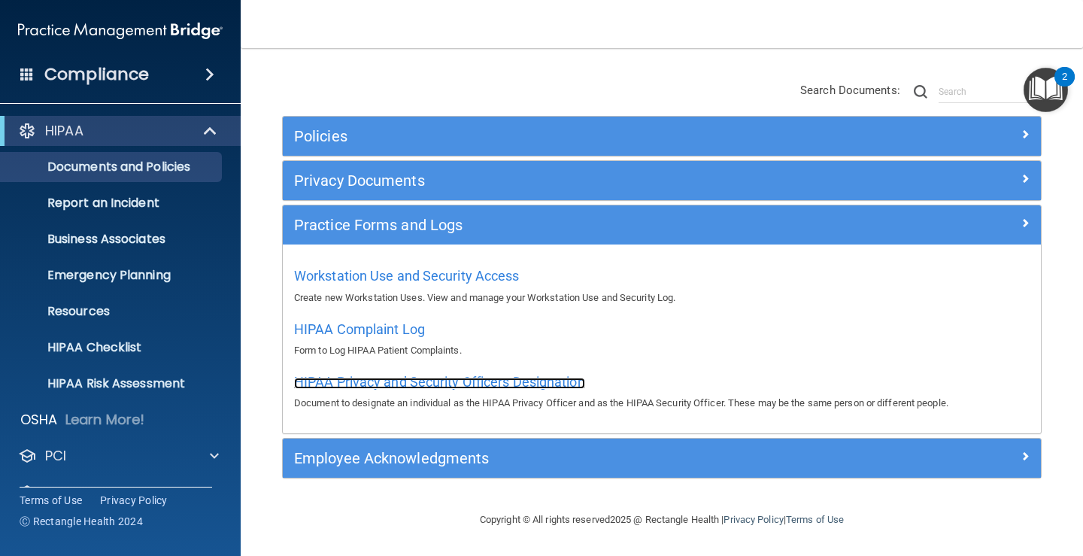
click at [444, 387] on span "HIPAA Privacy and Security Officers Designation" at bounding box center [439, 382] width 291 height 16
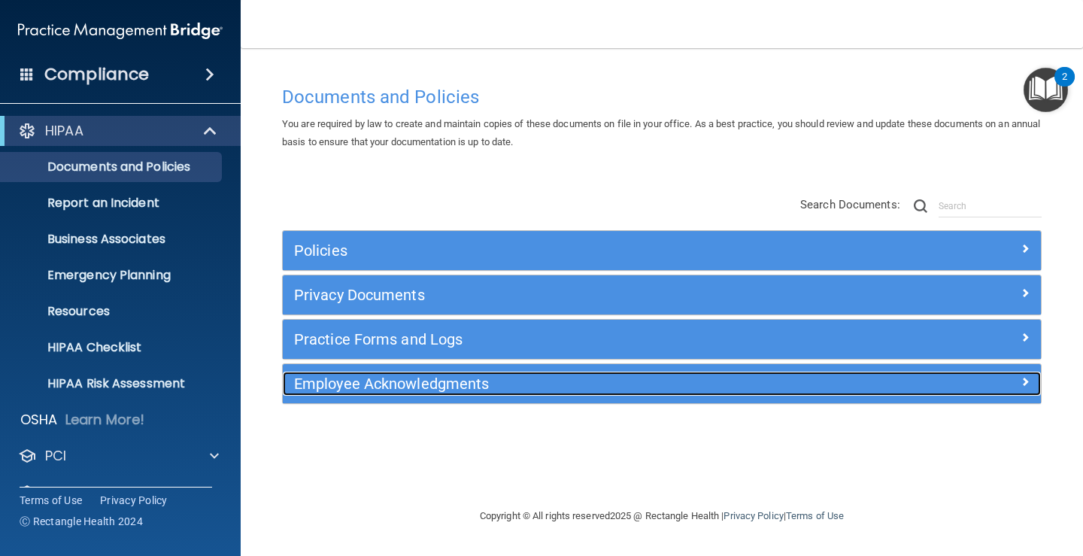
click at [385, 384] on h5 "Employee Acknowledgments" at bounding box center [567, 383] width 546 height 17
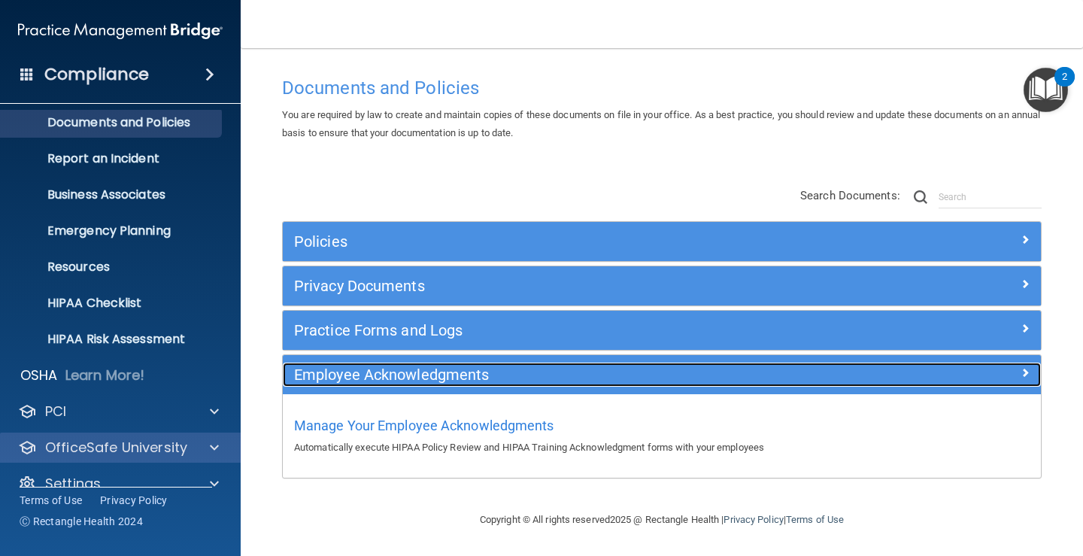
scroll to position [68, 0]
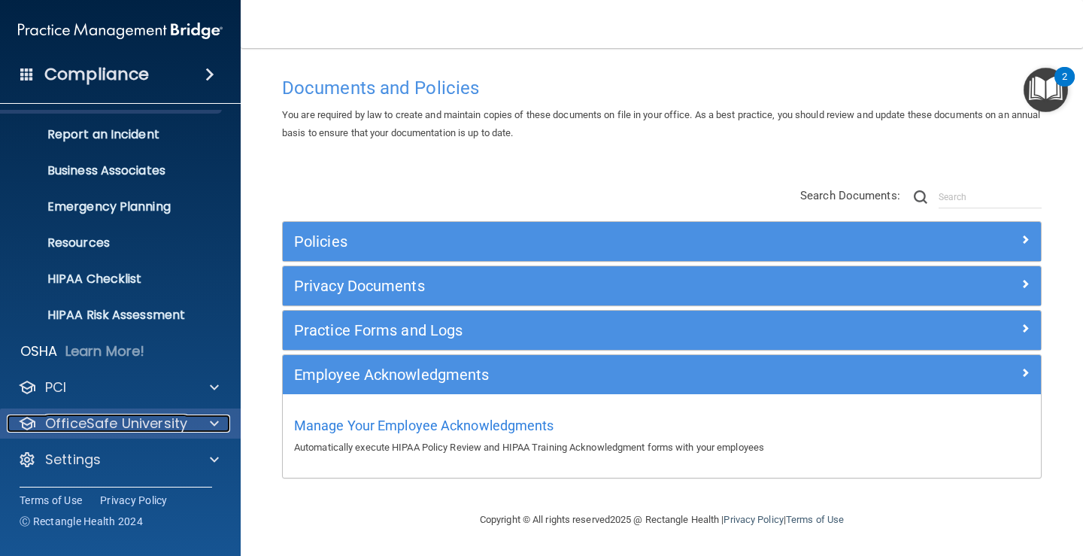
click at [100, 429] on p "OfficeSafe University" at bounding box center [116, 423] width 142 height 18
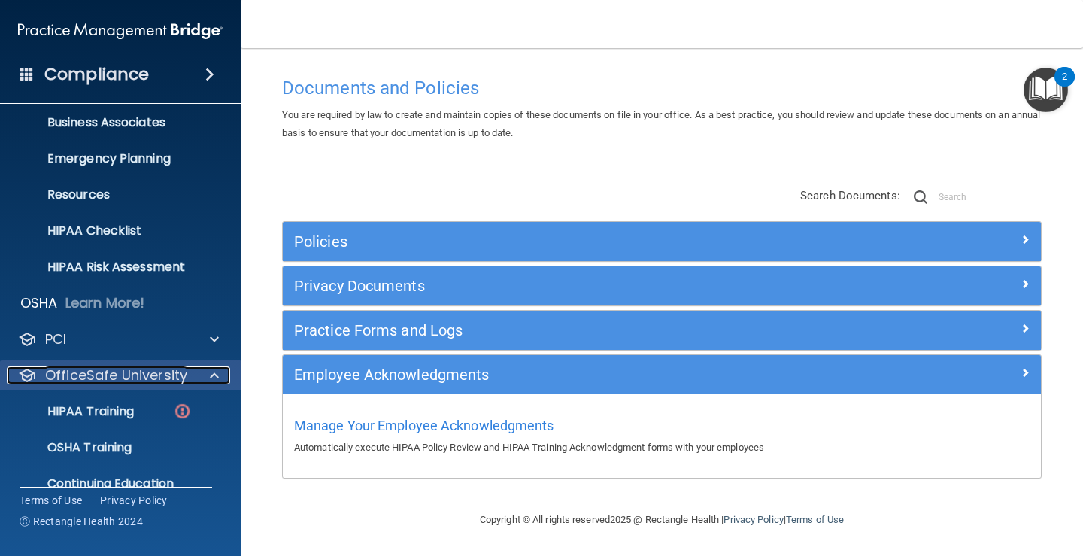
scroll to position [177, 0]
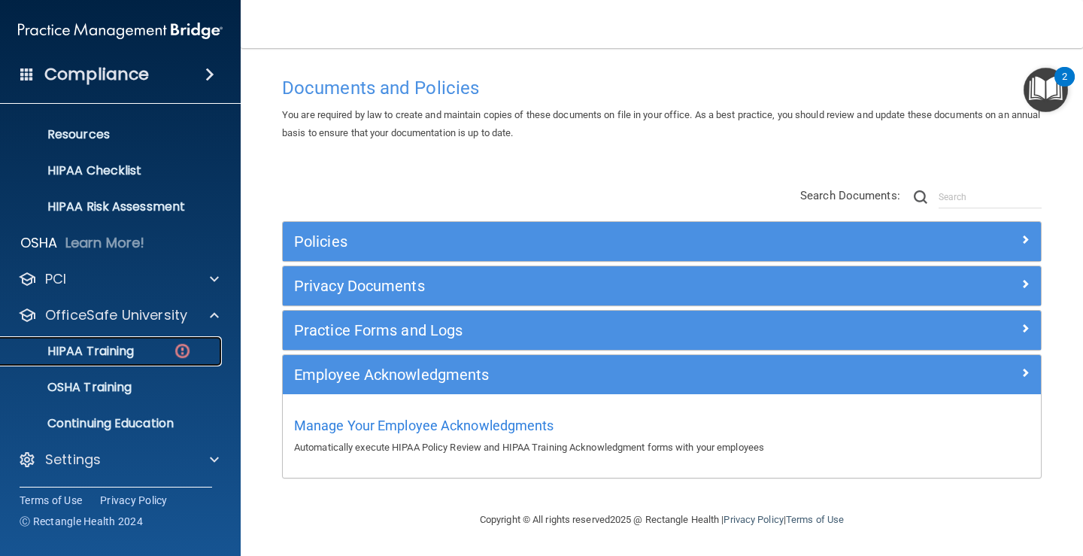
click at [105, 349] on p "HIPAA Training" at bounding box center [72, 351] width 124 height 15
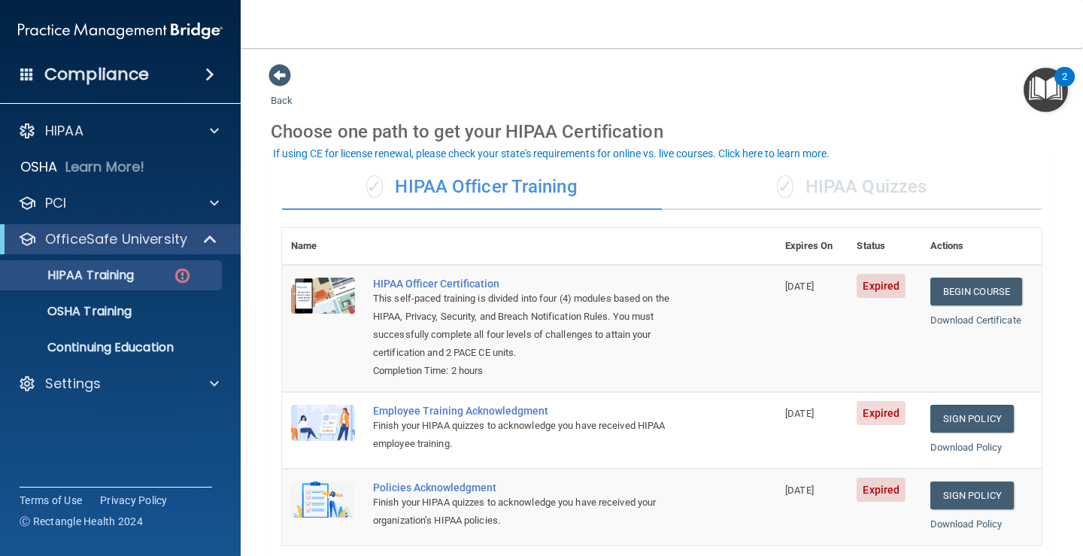
click at [97, 75] on h4 "Compliance" at bounding box center [96, 74] width 105 height 21
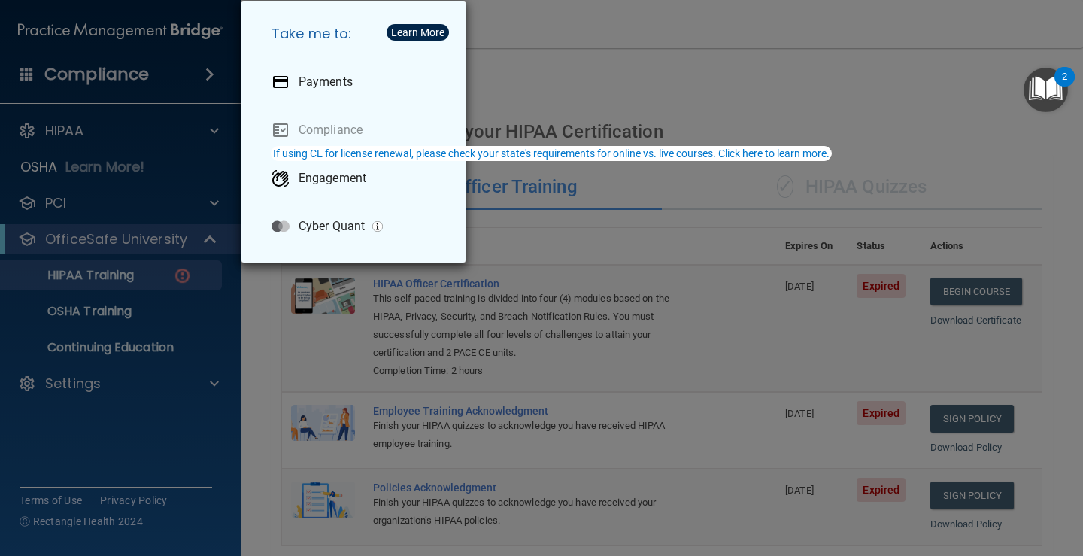
click at [714, 83] on div "Take me to: Payments Compliance Engagement Cyber Quant" at bounding box center [541, 278] width 1083 height 556
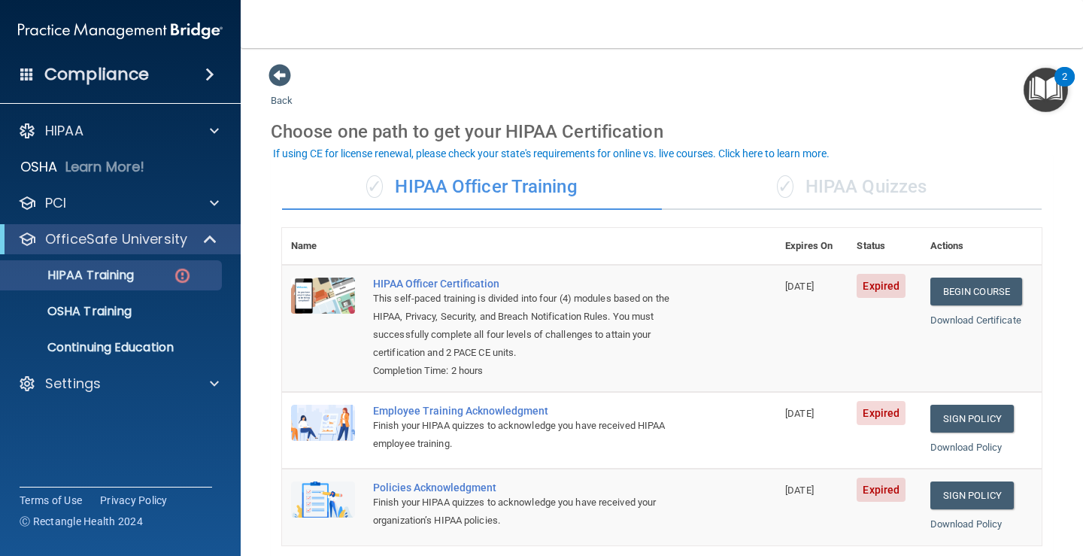
click at [266, 71] on main "Back Choose one path to get your HIPAA Certification ✓ HIPAA Officer Training ✓…" at bounding box center [662, 302] width 842 height 508
click at [291, 72] on span at bounding box center [279, 75] width 23 height 23
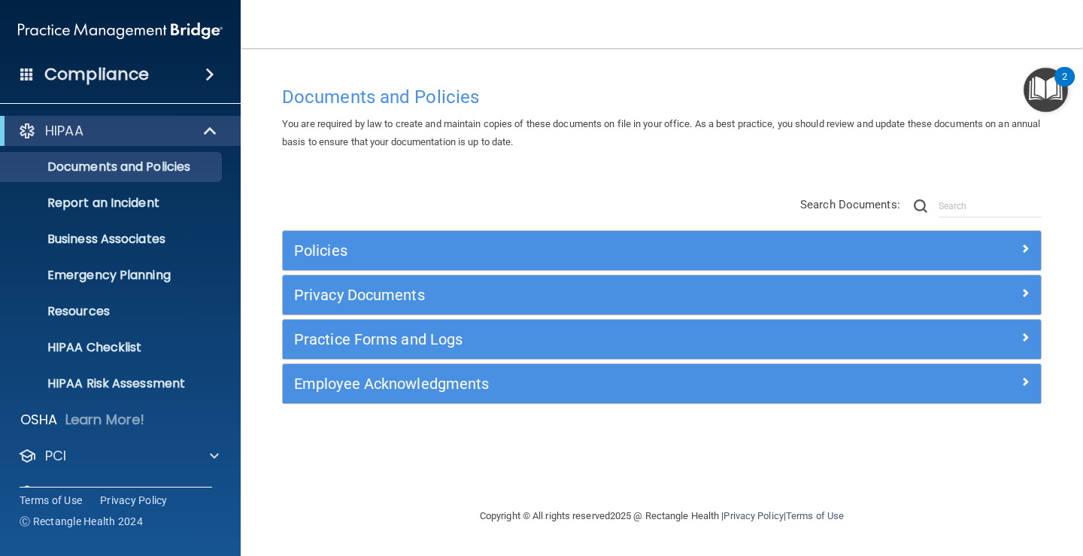
click at [117, 74] on h4 "Compliance" at bounding box center [96, 74] width 105 height 21
